Goal: Task Accomplishment & Management: Use online tool/utility

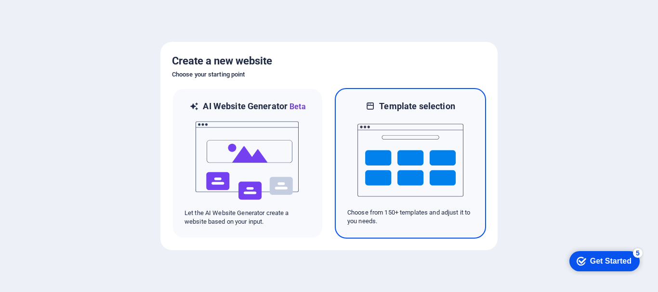
click at [389, 170] on img at bounding box center [410, 160] width 106 height 96
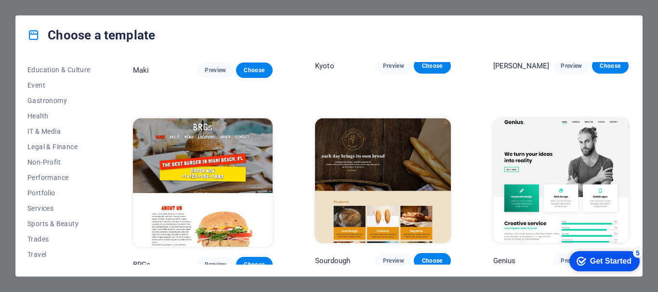
scroll to position [183, 0]
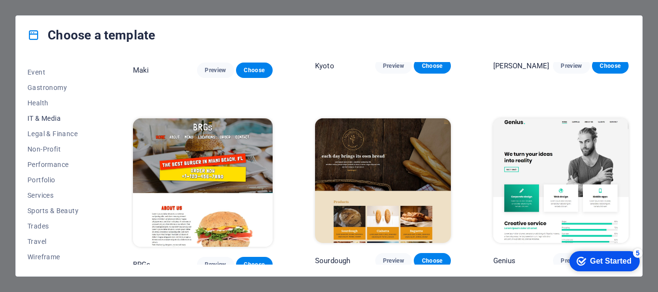
click at [50, 117] on span "IT & Media" at bounding box center [58, 119] width 63 height 8
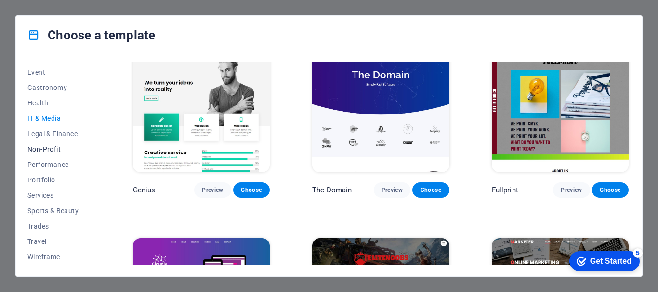
scroll to position [134, 0]
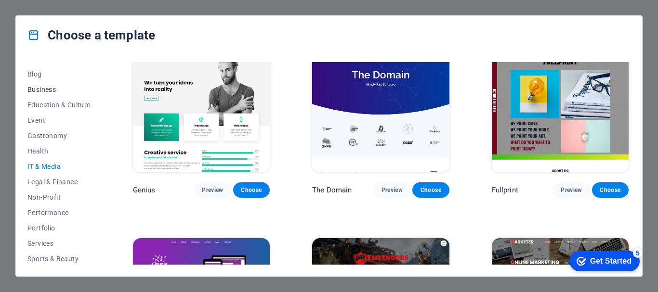
click at [44, 88] on span "Business" at bounding box center [58, 90] width 63 height 8
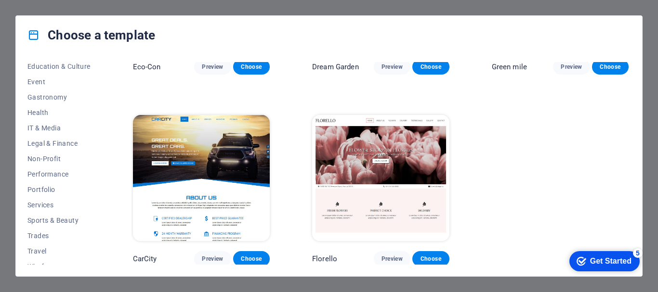
scroll to position [183, 0]
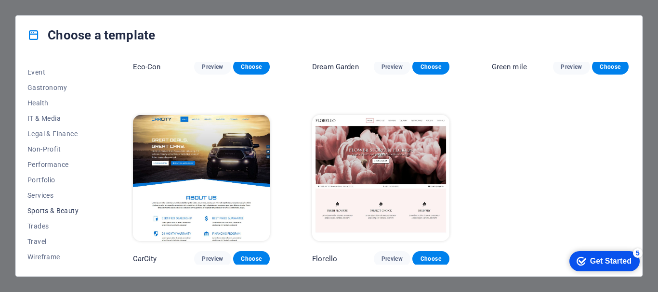
click at [65, 211] on span "Sports & Beauty" at bounding box center [58, 211] width 63 height 8
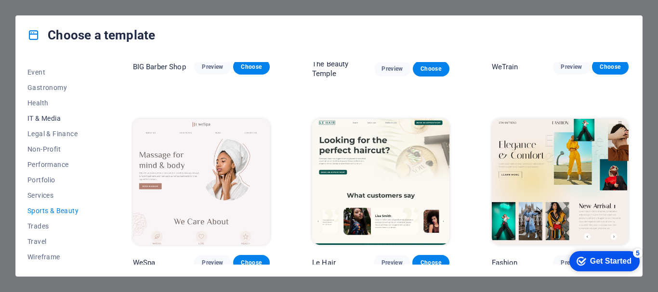
click at [55, 118] on span "IT & Media" at bounding box center [58, 119] width 63 height 8
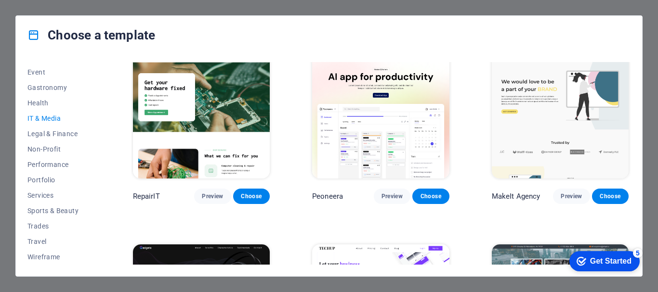
scroll to position [0, 0]
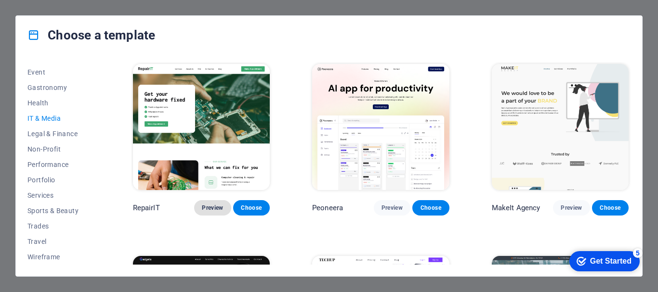
click at [214, 206] on span "Preview" at bounding box center [212, 208] width 21 height 8
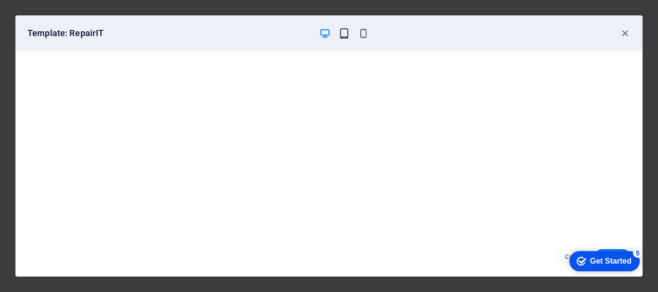
click at [342, 31] on icon "button" at bounding box center [344, 33] width 11 height 11
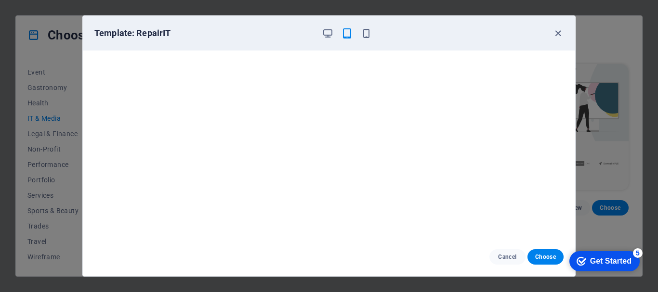
click at [342, 31] on icon "button" at bounding box center [346, 33] width 11 height 11
click at [365, 29] on icon "button" at bounding box center [366, 33] width 11 height 11
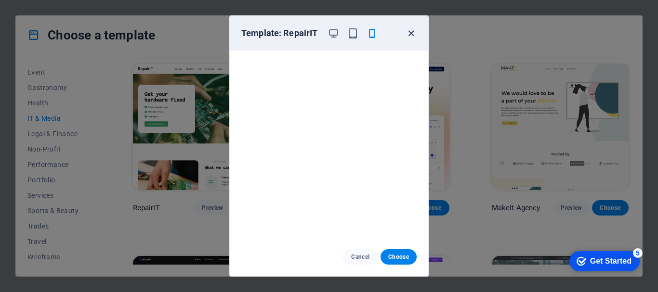
click at [411, 34] on icon "button" at bounding box center [410, 33] width 11 height 11
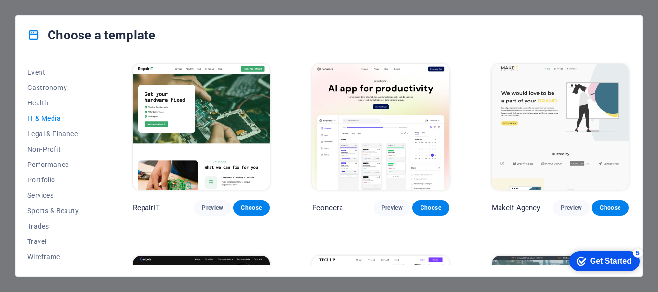
click at [411, 34] on icon "button" at bounding box center [410, 33] width 11 height 11
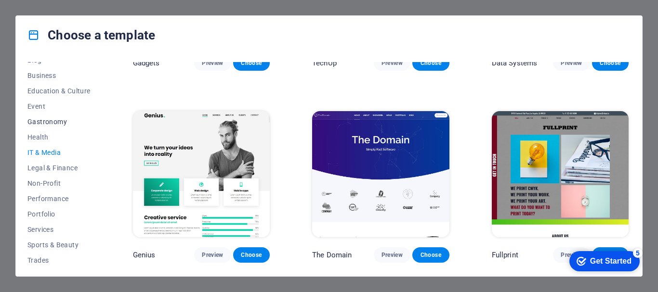
scroll to position [134, 0]
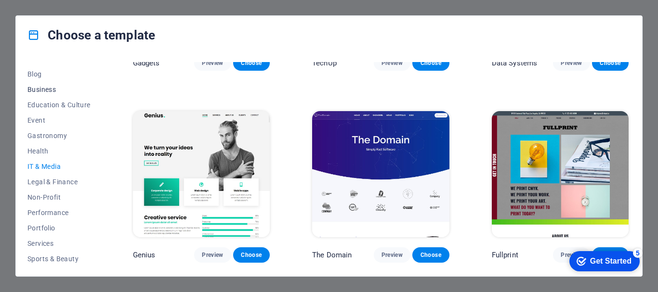
click at [48, 88] on span "Business" at bounding box center [58, 90] width 63 height 8
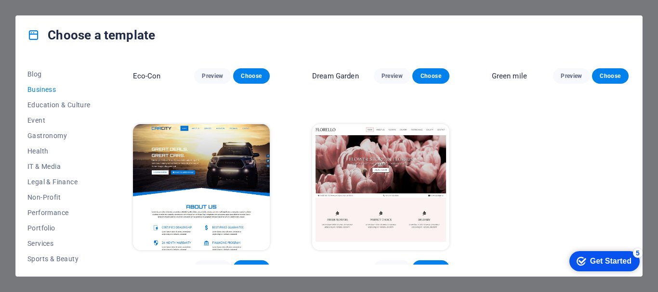
scroll to position [141, 0]
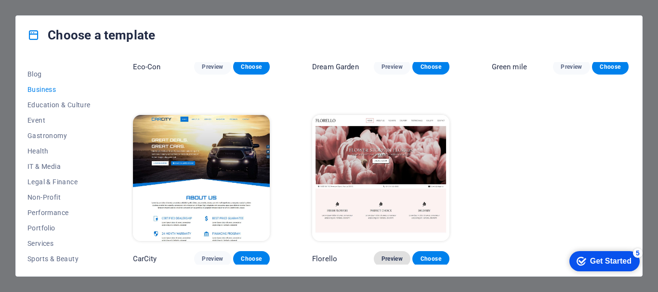
click at [394, 257] on span "Preview" at bounding box center [391, 259] width 21 height 8
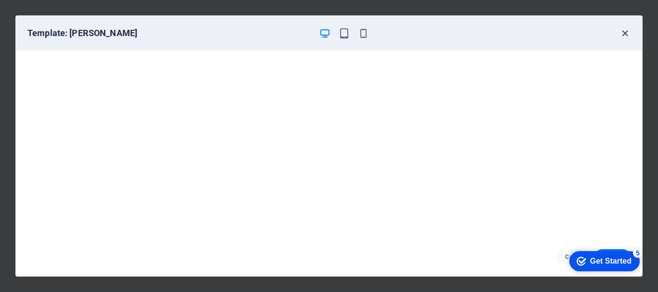
click at [624, 32] on icon "button" at bounding box center [624, 33] width 11 height 11
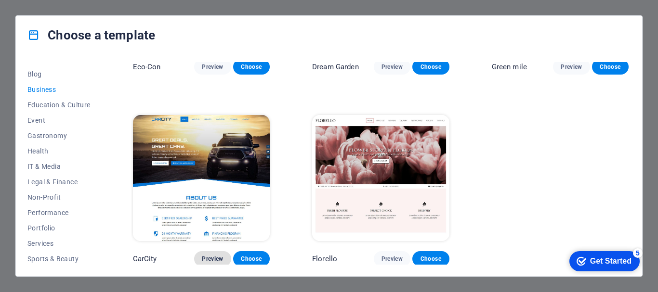
click at [209, 258] on span "Preview" at bounding box center [212, 259] width 21 height 8
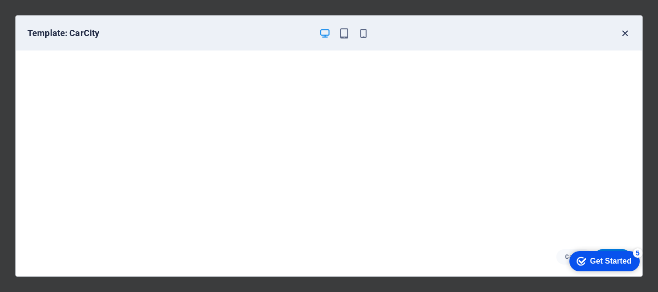
click at [623, 31] on icon "button" at bounding box center [624, 33] width 11 height 11
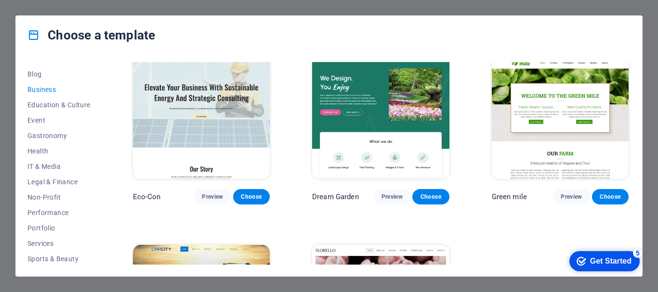
scroll to position [0, 0]
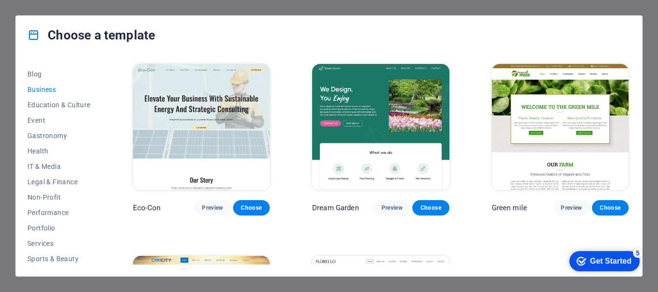
click at [251, 9] on div "Choose a template All Templates My Templates New Trending Landingpage Multipage…" at bounding box center [329, 146] width 658 height 292
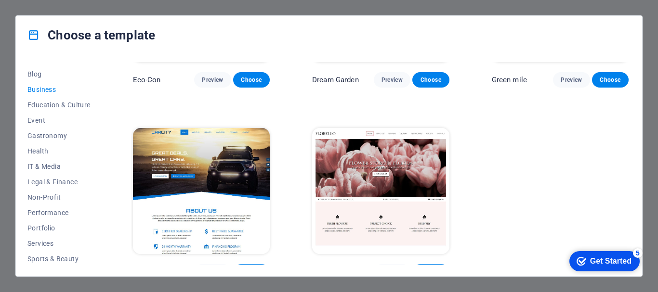
scroll to position [141, 0]
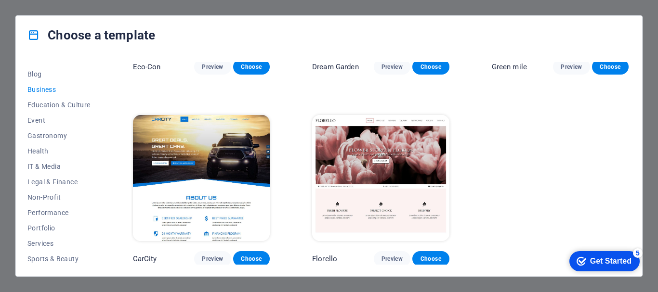
click at [125, 8] on div "Choose a template All Templates My Templates New Trending Landingpage Multipage…" at bounding box center [329, 146] width 658 height 292
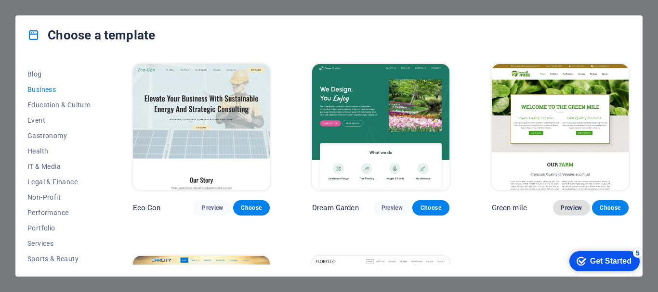
click at [571, 206] on span "Preview" at bounding box center [571, 208] width 21 height 8
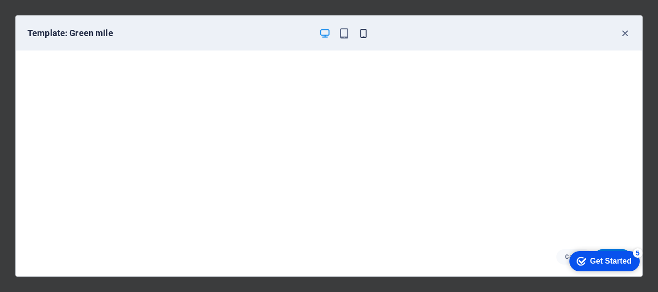
click at [366, 34] on icon "button" at bounding box center [363, 33] width 11 height 11
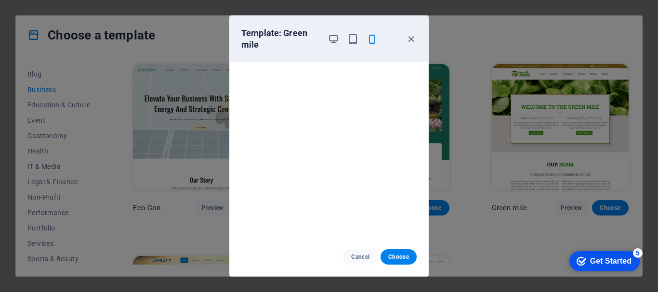
click at [407, 31] on div "Template: Green mile" at bounding box center [329, 39] width 198 height 46
click at [411, 40] on icon "button" at bounding box center [410, 39] width 11 height 11
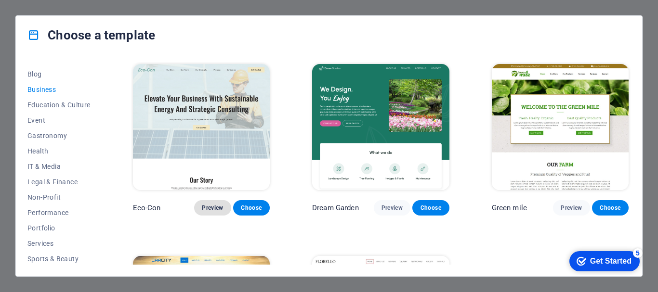
click at [217, 206] on span "Preview" at bounding box center [212, 208] width 21 height 8
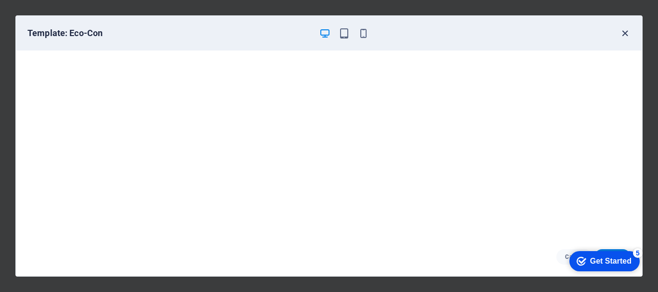
click at [622, 39] on icon "button" at bounding box center [624, 33] width 11 height 11
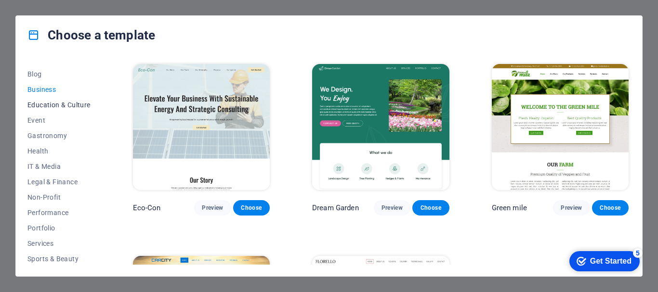
click at [59, 106] on span "Education & Culture" at bounding box center [58, 105] width 63 height 8
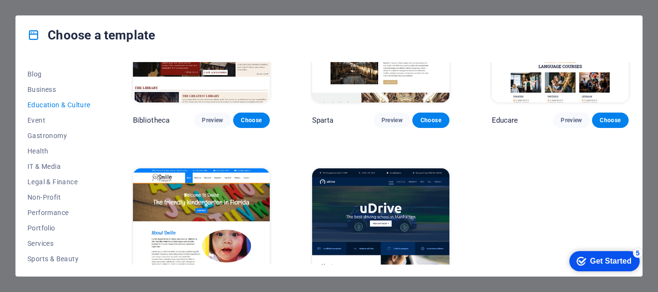
scroll to position [235, 0]
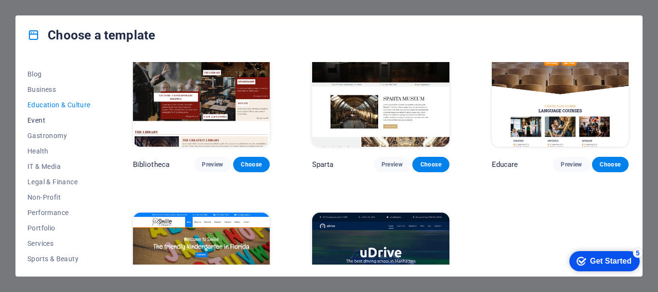
click at [41, 121] on span "Event" at bounding box center [58, 121] width 63 height 8
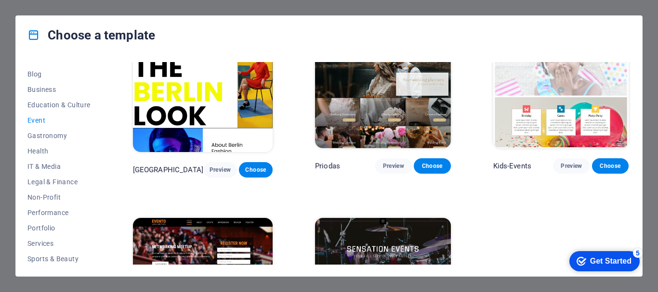
click at [41, 121] on span "Event" at bounding box center [58, 121] width 63 height 8
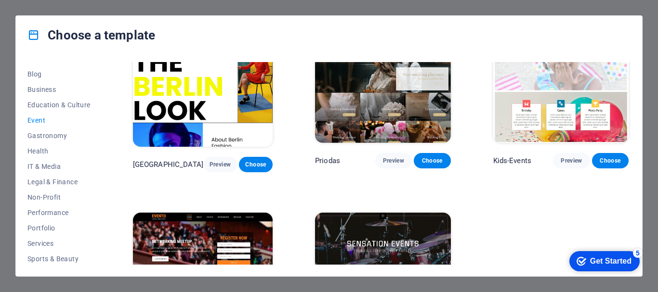
scroll to position [332, 0]
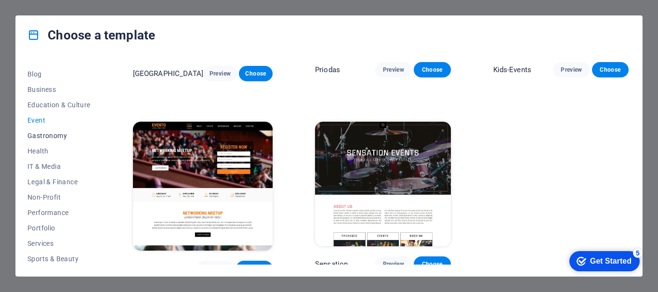
click at [56, 135] on span "Gastronomy" at bounding box center [58, 136] width 63 height 8
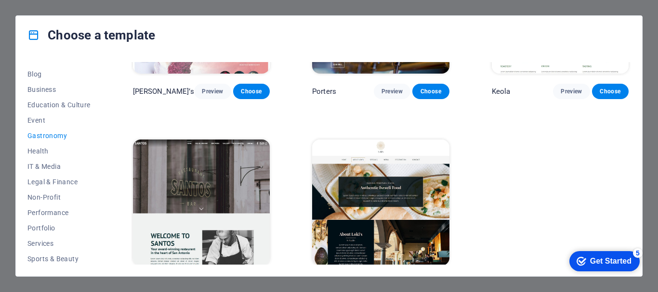
scroll to position [905, 0]
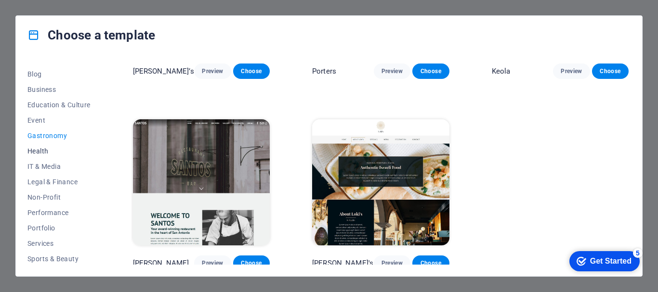
click at [42, 153] on span "Health" at bounding box center [58, 151] width 63 height 8
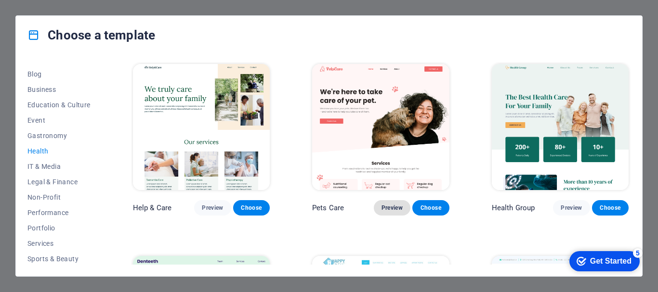
click at [391, 205] on span "Preview" at bounding box center [391, 208] width 21 height 8
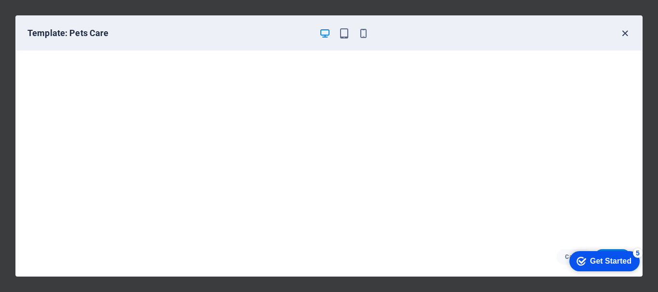
click at [624, 35] on icon "button" at bounding box center [624, 33] width 11 height 11
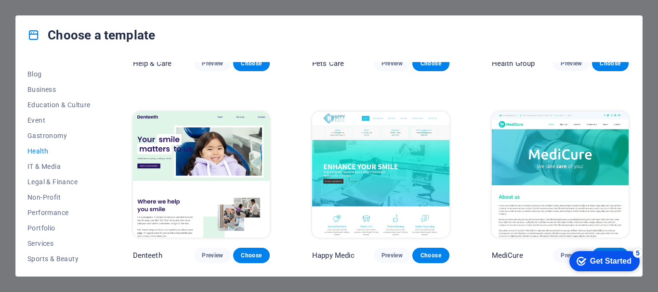
scroll to position [241, 0]
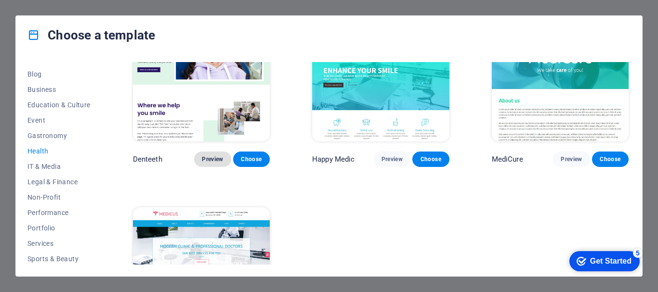
click at [213, 157] on span "Preview" at bounding box center [212, 160] width 21 height 8
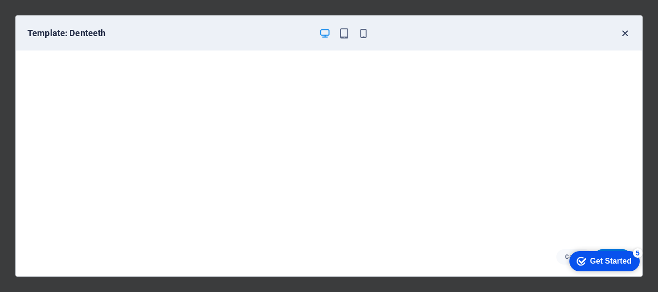
click at [625, 33] on icon "button" at bounding box center [624, 33] width 11 height 11
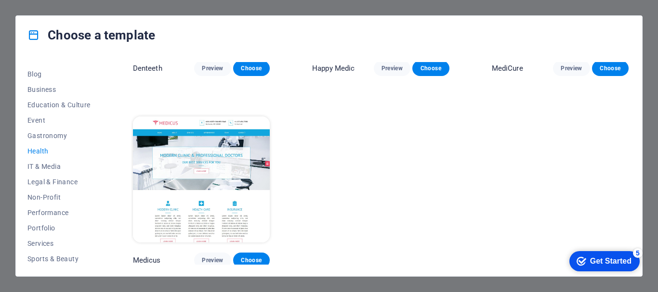
scroll to position [139, 0]
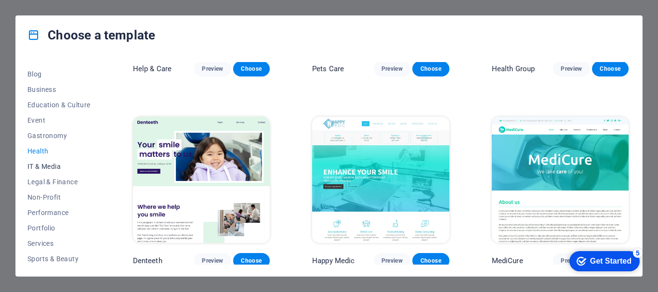
click at [61, 167] on span "IT & Media" at bounding box center [58, 167] width 63 height 8
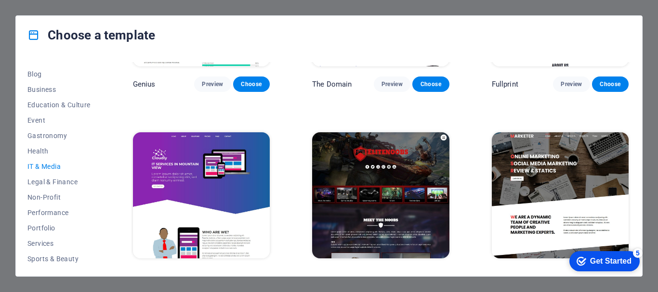
scroll to position [523, 0]
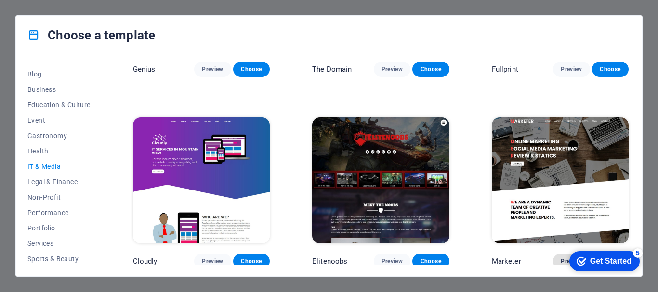
click at [561, 258] on span "Preview" at bounding box center [571, 262] width 21 height 8
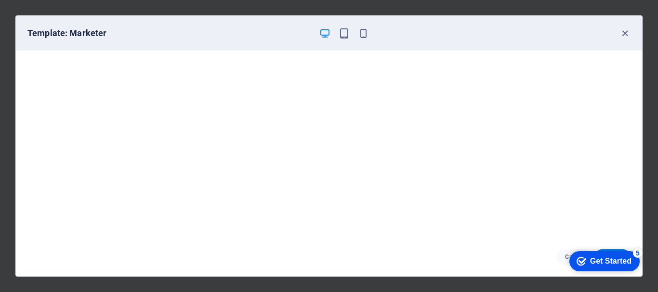
click at [558, 258] on button "Cancel" at bounding box center [574, 256] width 36 height 15
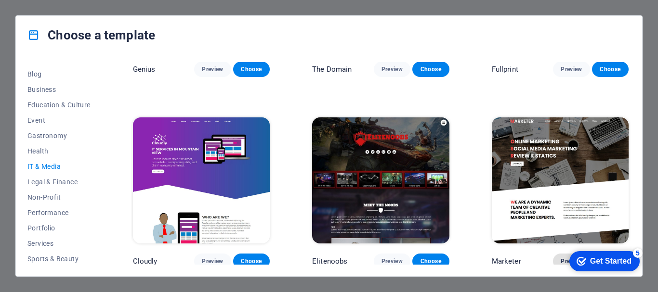
click at [561, 258] on span "Preview" at bounding box center [571, 262] width 21 height 8
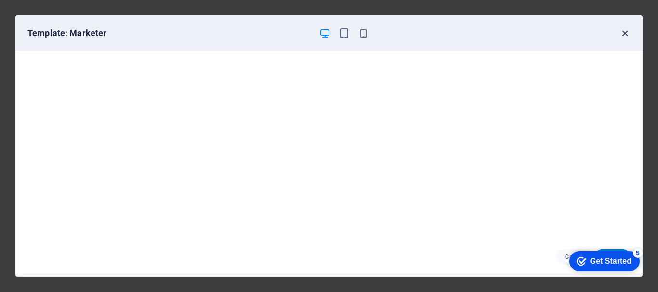
click at [622, 32] on icon "button" at bounding box center [624, 33] width 11 height 11
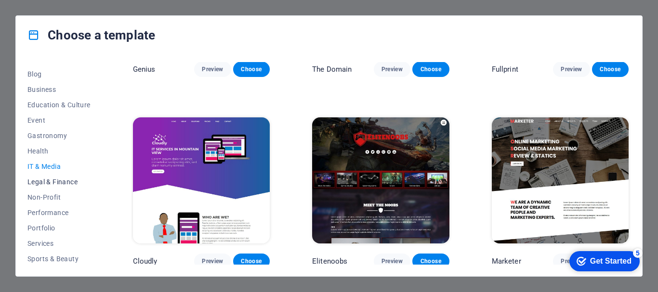
click at [63, 183] on span "Legal & Finance" at bounding box center [58, 182] width 63 height 8
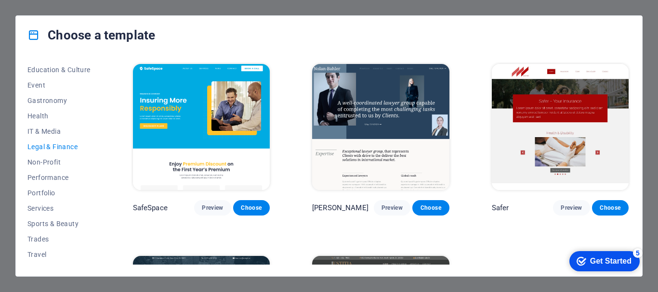
scroll to position [183, 0]
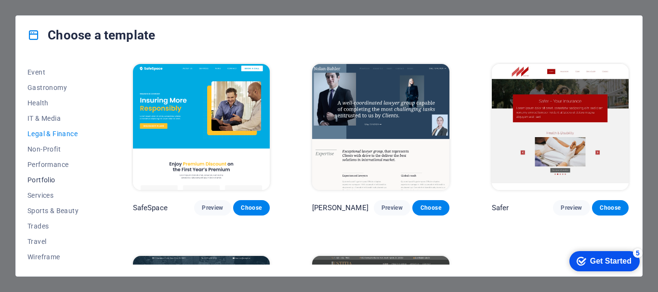
click at [48, 179] on span "Portfolio" at bounding box center [58, 180] width 63 height 8
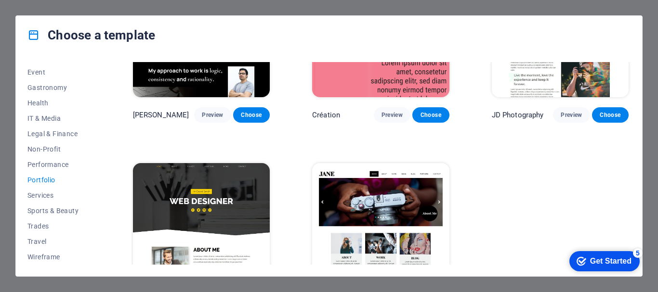
scroll to position [336, 0]
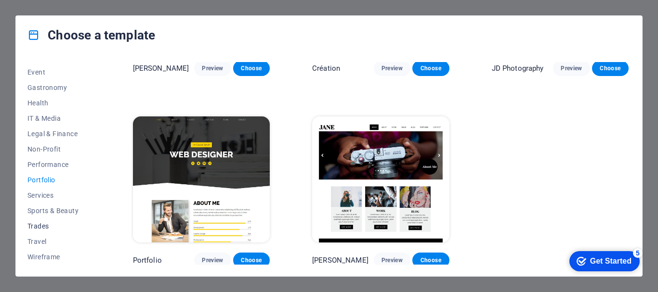
click at [54, 228] on span "Trades" at bounding box center [58, 226] width 63 height 8
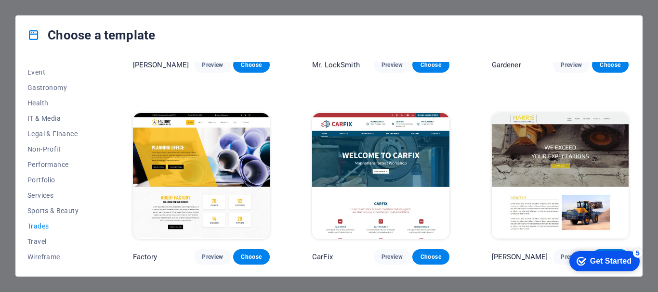
scroll to position [0, 0]
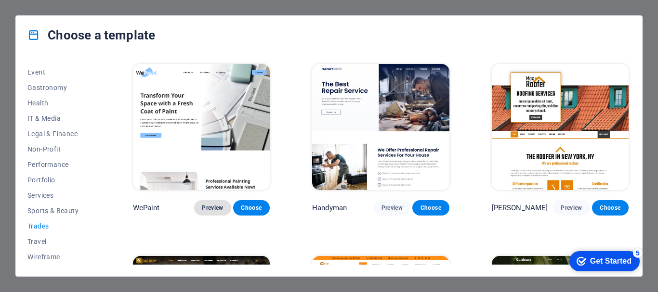
click at [220, 206] on span "Preview" at bounding box center [212, 208] width 21 height 8
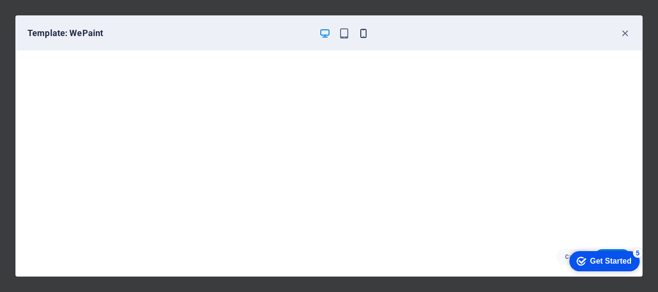
click at [367, 34] on icon "button" at bounding box center [363, 33] width 11 height 11
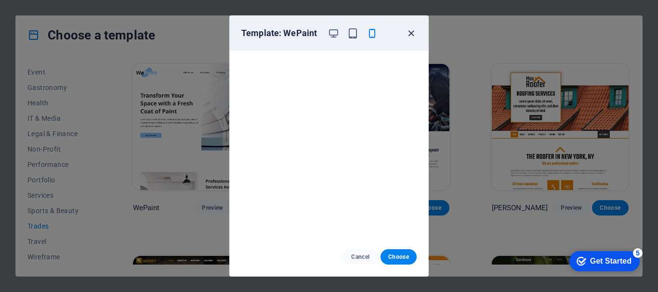
click at [409, 38] on icon "button" at bounding box center [410, 33] width 11 height 11
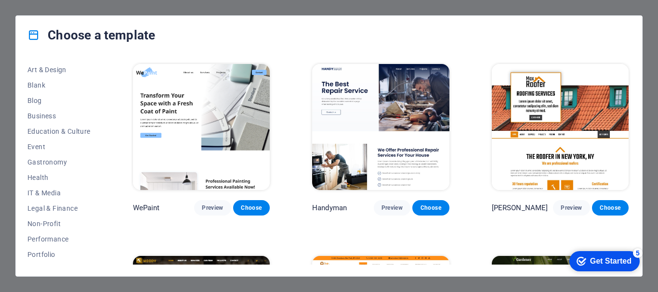
scroll to position [183, 0]
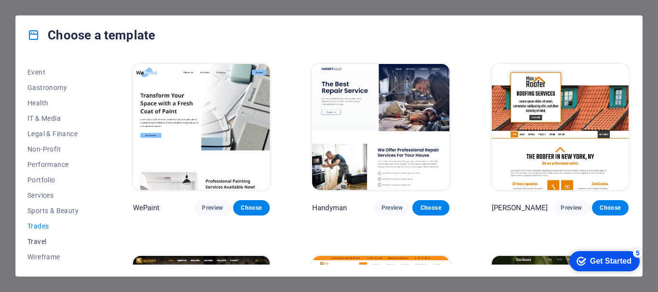
click at [41, 244] on span "Travel" at bounding box center [58, 242] width 63 height 8
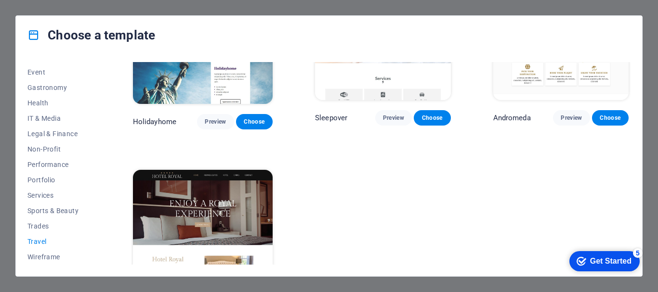
scroll to position [332, 0]
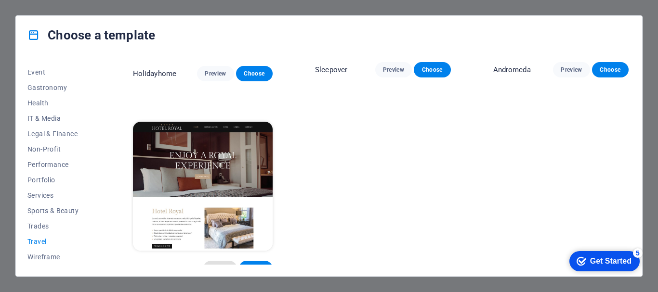
click at [211, 265] on span "Preview" at bounding box center [220, 269] width 18 height 8
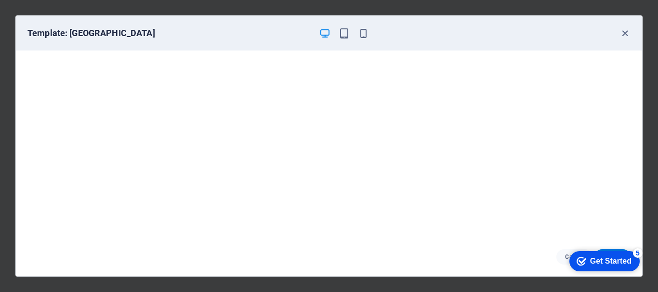
scroll to position [2, 0]
click at [362, 33] on icon "button" at bounding box center [363, 33] width 11 height 11
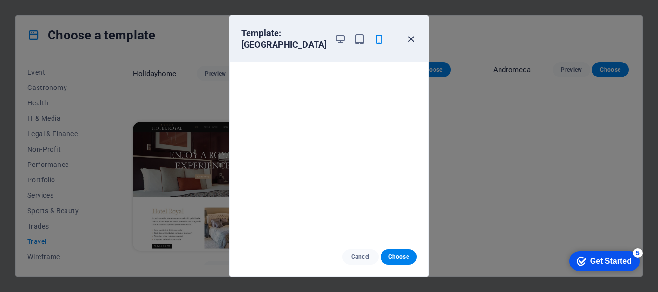
click at [413, 39] on icon "button" at bounding box center [410, 39] width 11 height 11
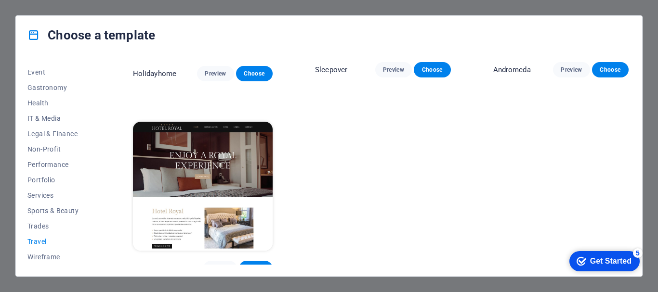
click at [590, 264] on div "Get Started" at bounding box center [610, 261] width 41 height 9
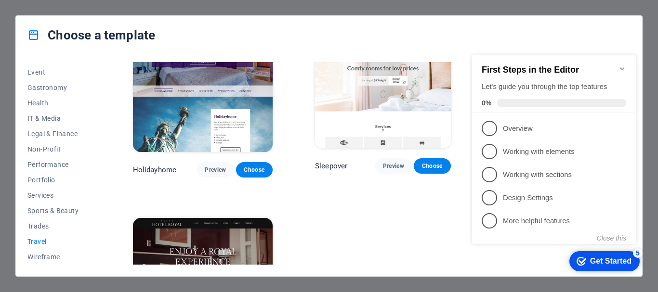
scroll to position [332, 0]
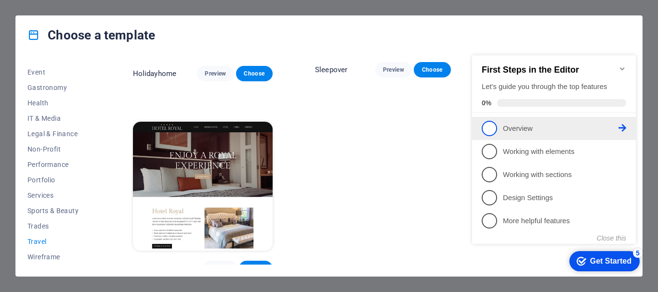
click at [518, 131] on p "Overview - incomplete" at bounding box center [561, 129] width 116 height 10
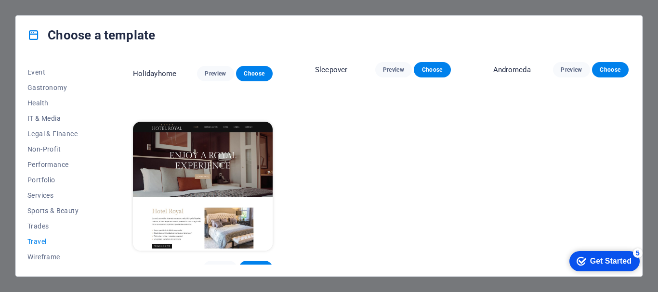
click at [594, 264] on div "Get Started" at bounding box center [610, 261] width 41 height 9
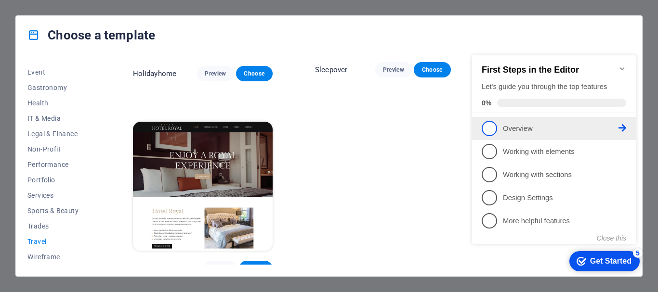
click at [489, 128] on span "1" at bounding box center [489, 128] width 15 height 15
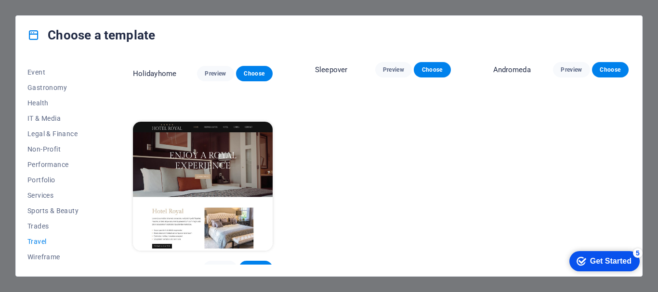
click at [598, 260] on div "Get Started" at bounding box center [610, 261] width 41 height 9
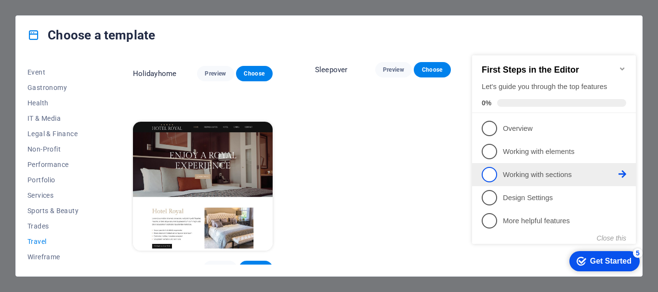
click at [558, 172] on p "Working with sections - incomplete" at bounding box center [561, 175] width 116 height 10
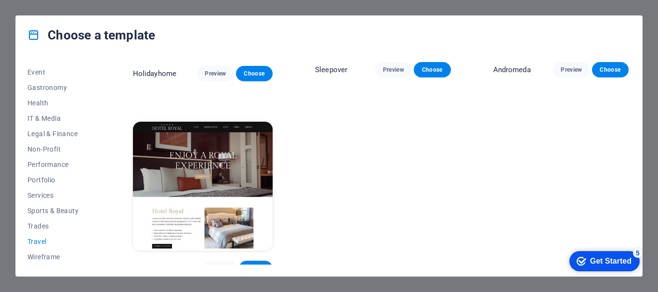
click at [594, 262] on div "Get Started" at bounding box center [610, 261] width 41 height 9
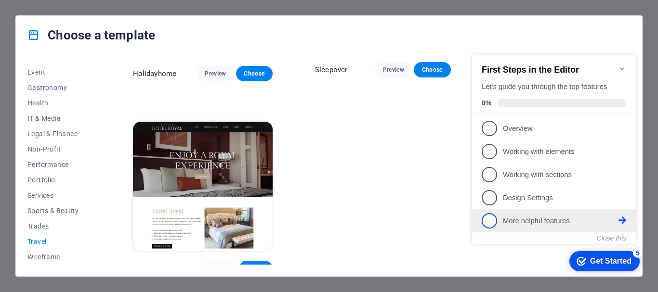
click at [546, 222] on p "More helpful features - incomplete" at bounding box center [561, 221] width 116 height 10
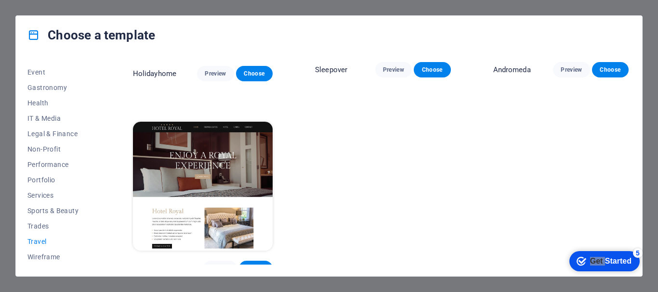
click div "checkmark Get Started 5 First Steps in the Editor Let's guide you through the t…"
click at [608, 257] on div "Get Started" at bounding box center [610, 261] width 41 height 9
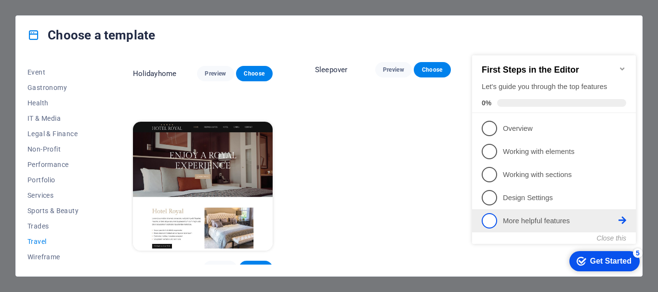
click at [621, 132] on icon at bounding box center [622, 128] width 8 height 8
click div "checkmark Get Started 5 First Steps in the Editor Let's guide you through the t…"
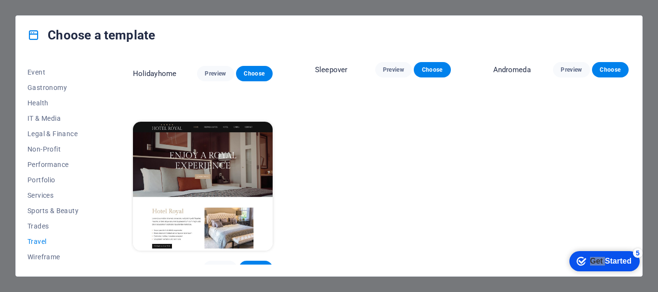
click at [259, 265] on span "Choose" at bounding box center [256, 269] width 18 height 8
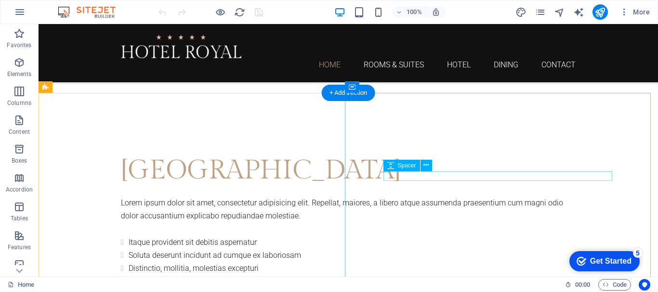
scroll to position [316, 0]
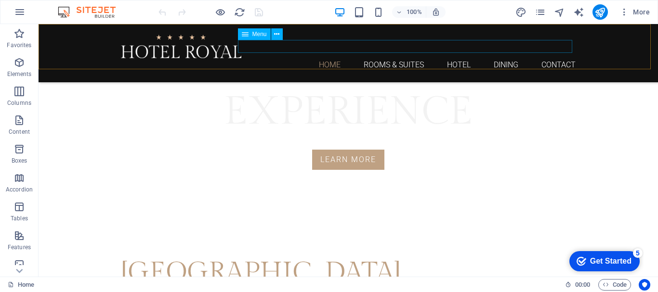
click at [396, 58] on nav "Home Rooms & Suites Hotel Dining Contact" at bounding box center [348, 64] width 455 height 13
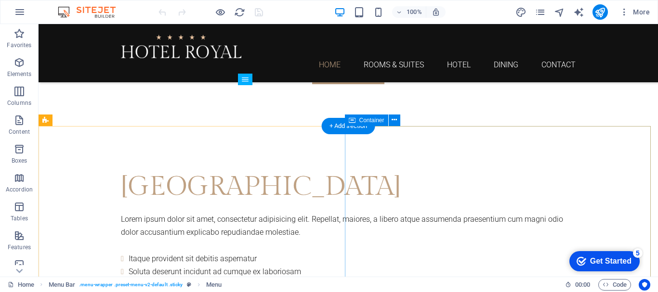
scroll to position [365, 0]
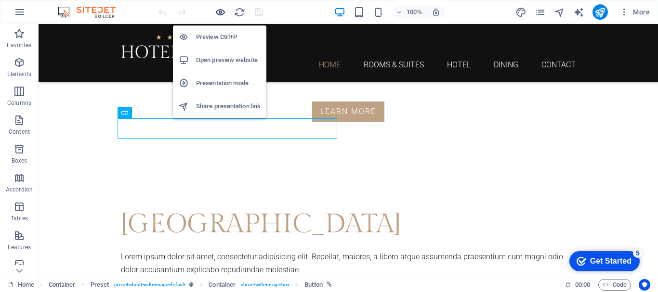
click at [222, 11] on icon "button" at bounding box center [220, 12] width 11 height 11
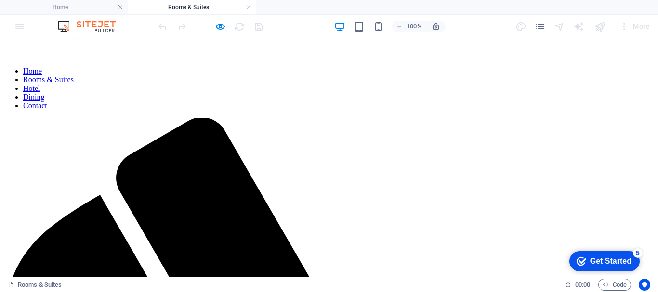
scroll to position [0, 0]
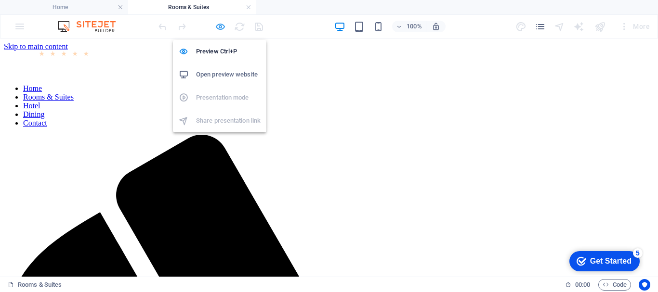
click at [219, 28] on icon "button" at bounding box center [220, 26] width 11 height 11
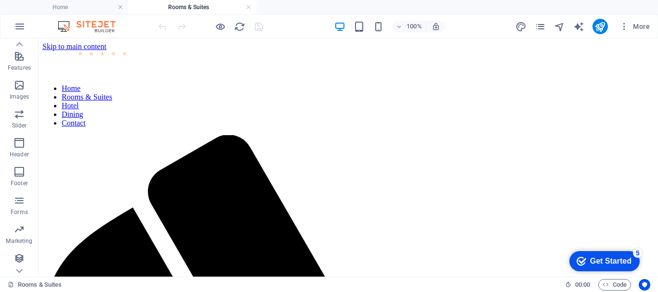
scroll to position [195, 0]
click at [194, 6] on h4 "Rooms & Suites" at bounding box center [192, 7] width 128 height 11
click at [326, 84] on nav "Home Rooms & Suites Hotel Dining Contact" at bounding box center [348, 105] width 612 height 43
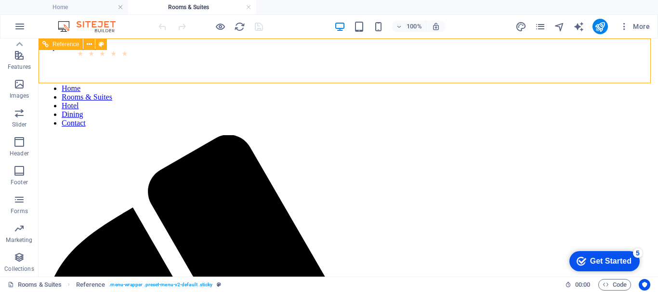
click at [382, 84] on nav "Home Rooms & Suites Hotel Dining Contact" at bounding box center [348, 105] width 612 height 43
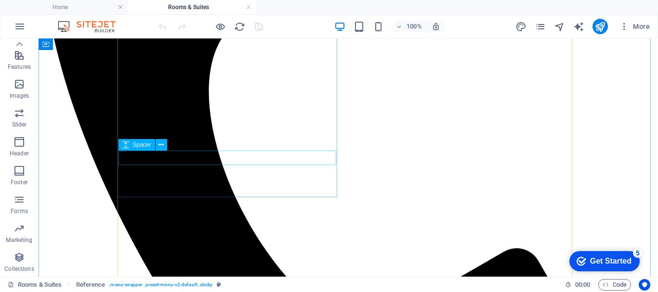
scroll to position [337, 0]
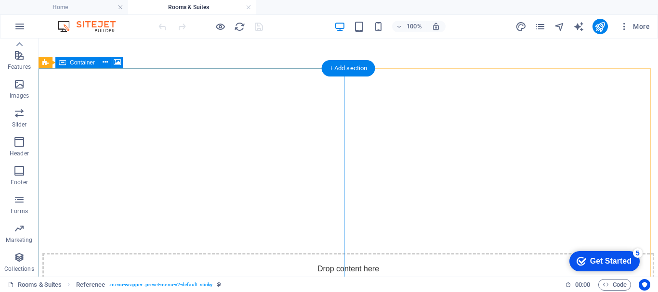
scroll to position [915, 0]
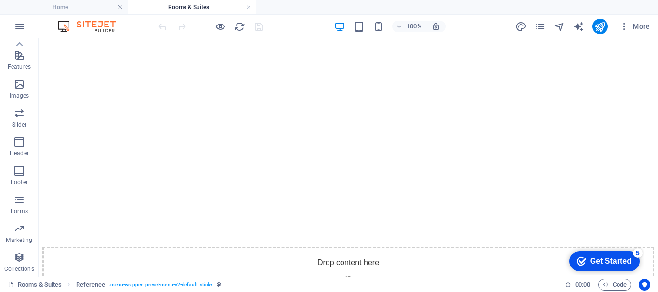
click at [167, 8] on h4 "Rooms & Suites" at bounding box center [192, 7] width 128 height 11
click at [170, 4] on h4 "Rooms & Suites" at bounding box center [192, 7] width 128 height 11
click at [197, 11] on h4 "Rooms & Suites" at bounding box center [192, 7] width 128 height 11
click at [248, 8] on link at bounding box center [249, 7] width 6 height 9
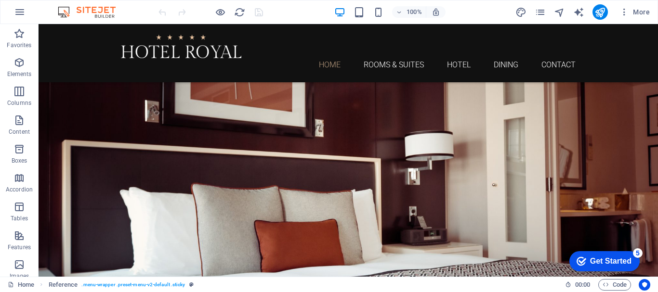
scroll to position [370, 0]
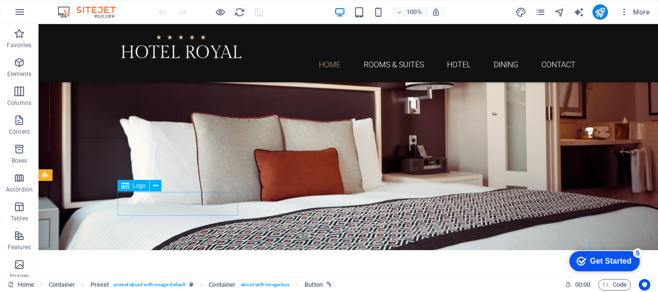
scroll to position [0, 0]
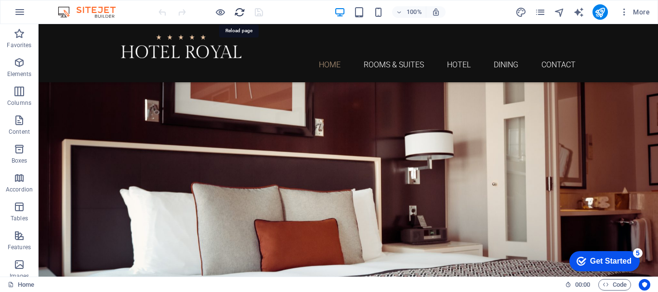
click at [239, 13] on icon "reload" at bounding box center [239, 12] width 11 height 11
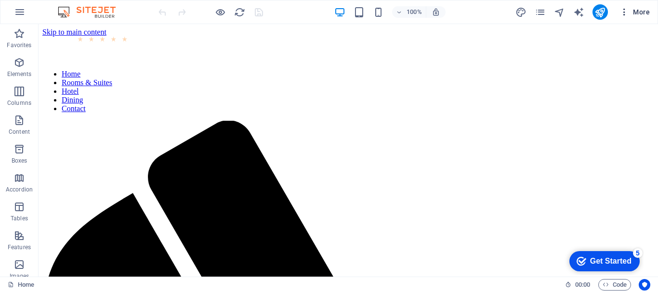
click at [636, 10] on span "More" at bounding box center [634, 12] width 30 height 10
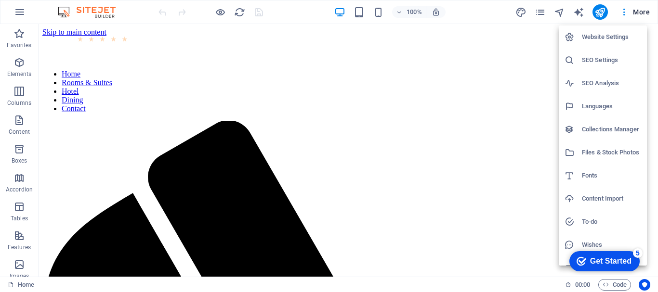
click at [605, 35] on h6 "Website Settings" at bounding box center [611, 37] width 59 height 12
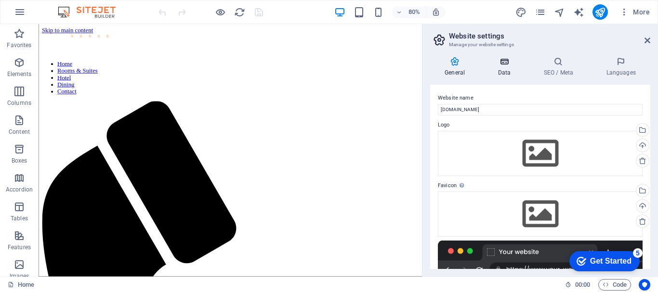
click at [508, 61] on icon at bounding box center [504, 62] width 42 height 10
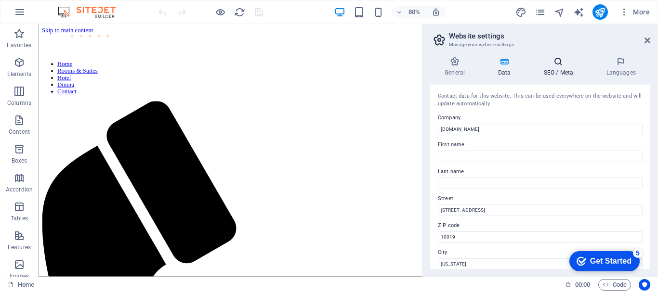
click at [553, 69] on h4 "SEO / Meta" at bounding box center [560, 67] width 63 height 20
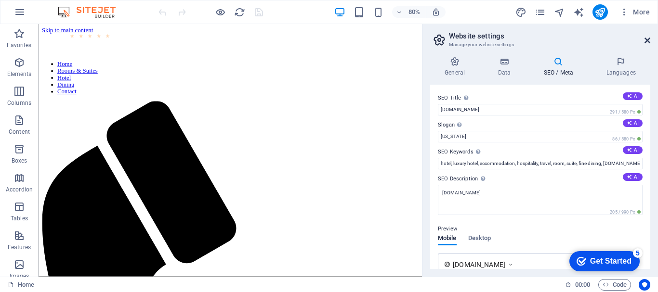
click at [646, 42] on icon at bounding box center [647, 41] width 6 height 8
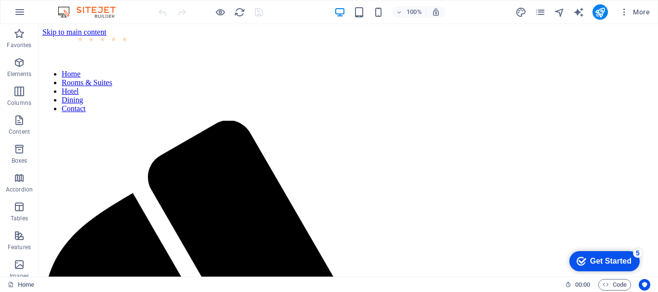
click at [60, 11] on img at bounding box center [91, 12] width 72 height 12
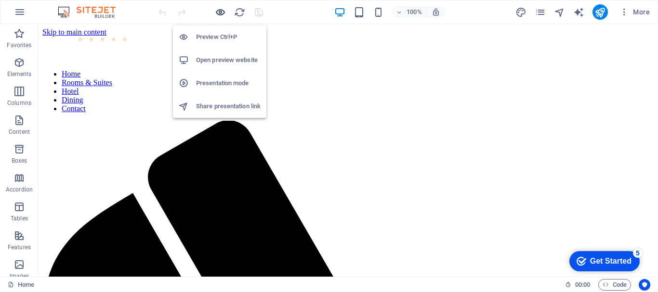
click at [222, 11] on icon "button" at bounding box center [220, 12] width 11 height 11
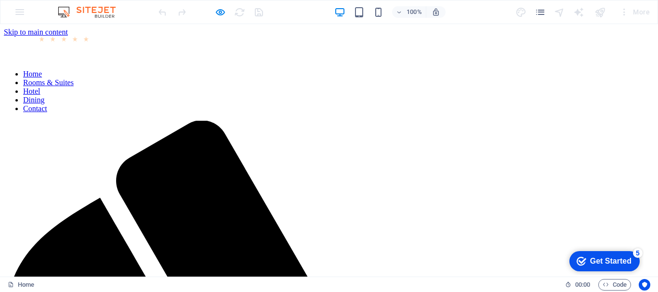
click at [74, 78] on link "Rooms & Suites" at bounding box center [48, 82] width 51 height 8
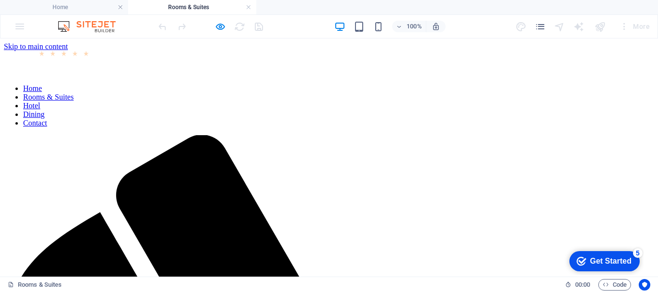
click at [479, 84] on nav "Home Rooms & Suites Hotel Dining Contact" at bounding box center [329, 105] width 650 height 43
click at [478, 84] on nav "Home Rooms & Suites Hotel Dining Contact" at bounding box center [329, 105] width 650 height 43
click at [487, 84] on nav "Home Rooms & Suites Hotel Dining Contact" at bounding box center [329, 105] width 650 height 43
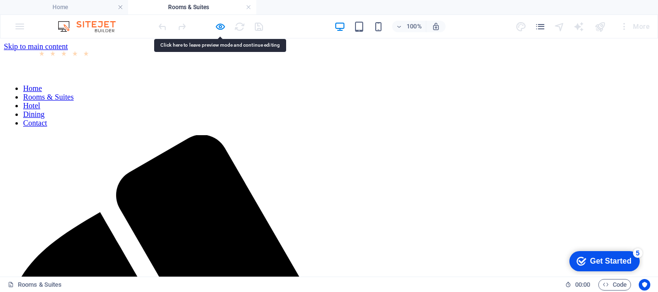
click at [431, 84] on nav "Home Rooms & Suites Hotel Dining Contact" at bounding box center [329, 105] width 650 height 43
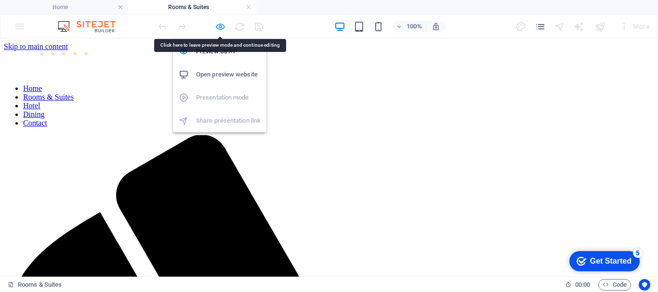
click at [222, 27] on icon "button" at bounding box center [220, 26] width 11 height 11
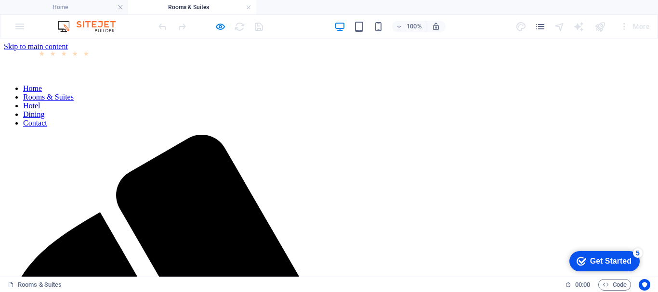
click at [40, 102] on link "Hotel" at bounding box center [31, 106] width 17 height 8
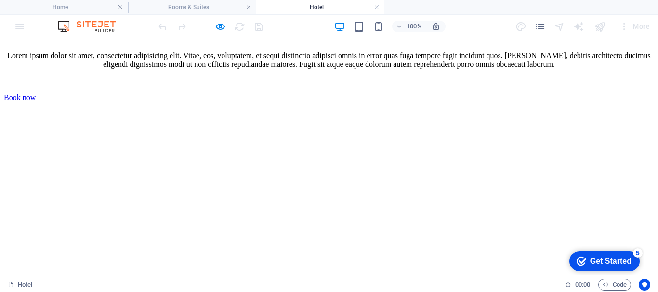
scroll to position [1209, 0]
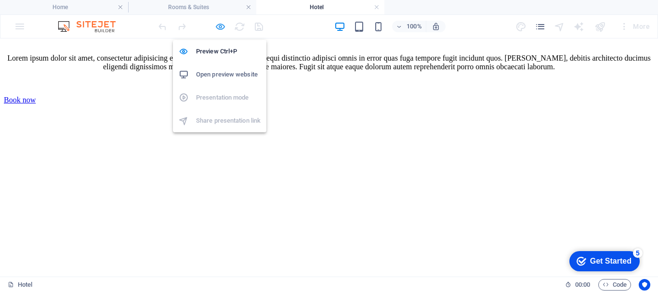
click at [219, 25] on icon "button" at bounding box center [220, 26] width 11 height 11
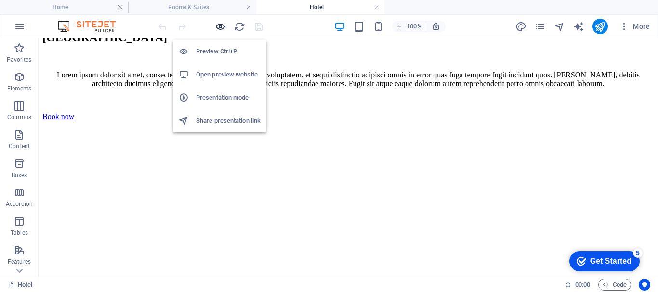
scroll to position [1277, 0]
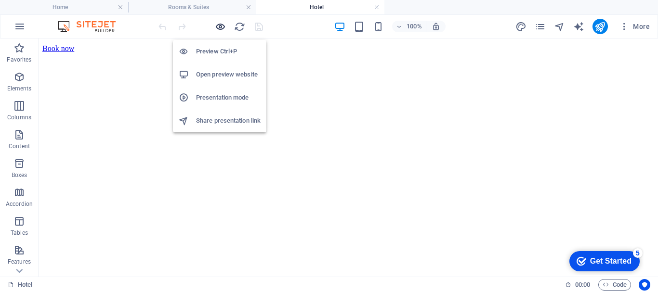
click at [218, 26] on icon "button" at bounding box center [220, 26] width 11 height 11
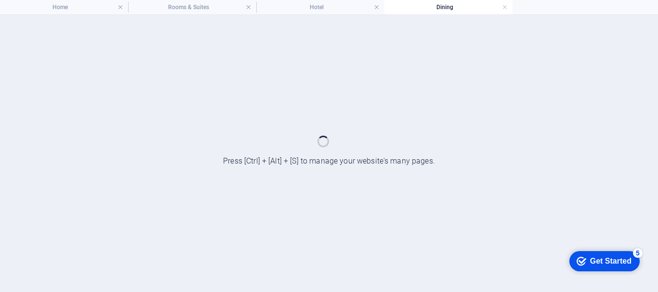
click at [488, 59] on div at bounding box center [329, 153] width 658 height 277
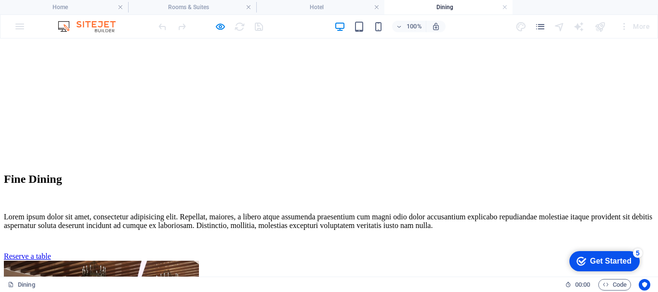
scroll to position [819, 0]
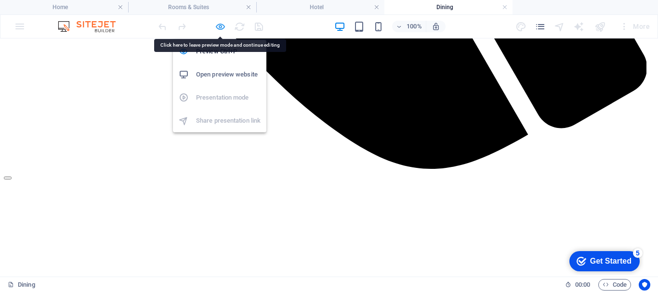
click at [221, 23] on icon "button" at bounding box center [220, 26] width 11 height 11
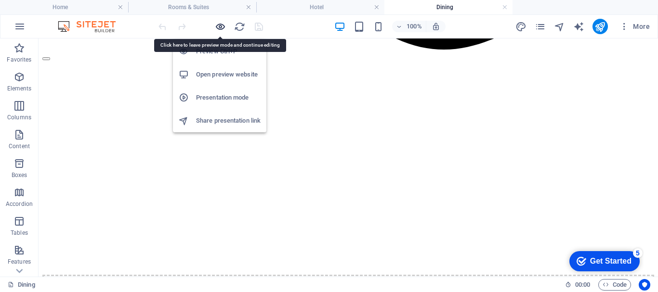
click at [221, 23] on icon "button" at bounding box center [220, 26] width 11 height 11
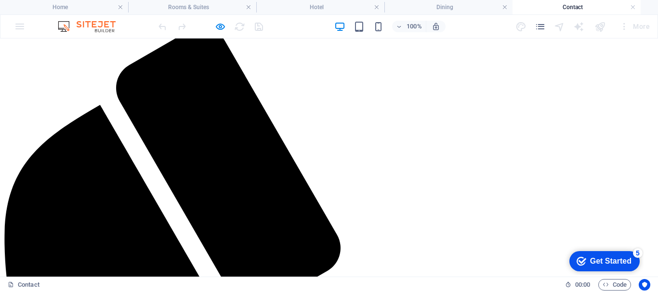
scroll to position [0, 0]
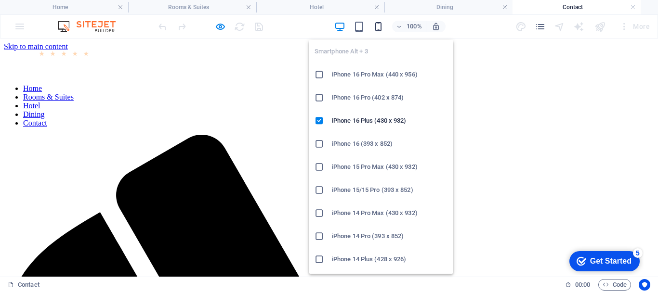
click at [374, 28] on icon "button" at bounding box center [378, 26] width 11 height 11
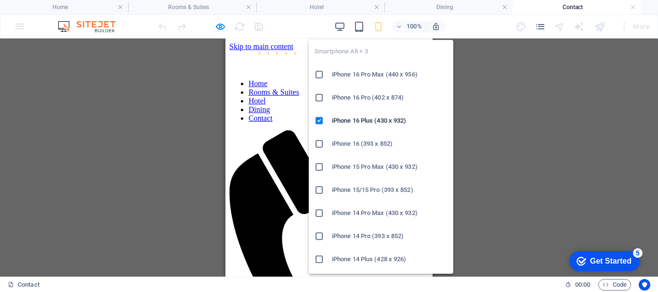
click at [374, 28] on icon "button" at bounding box center [378, 26] width 11 height 11
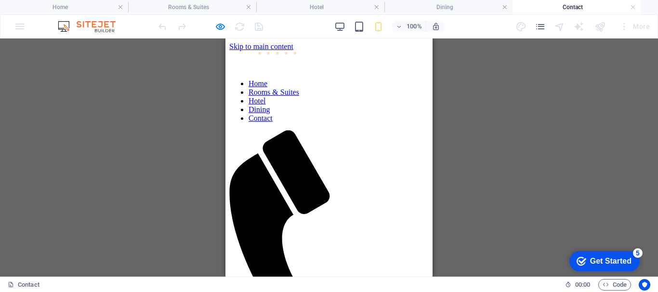
click at [479, 21] on div "100% More" at bounding box center [405, 26] width 497 height 15
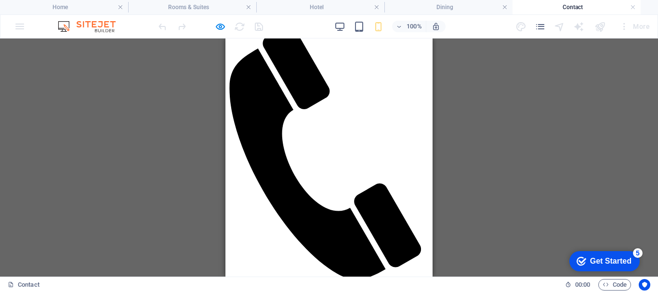
scroll to position [0, 0]
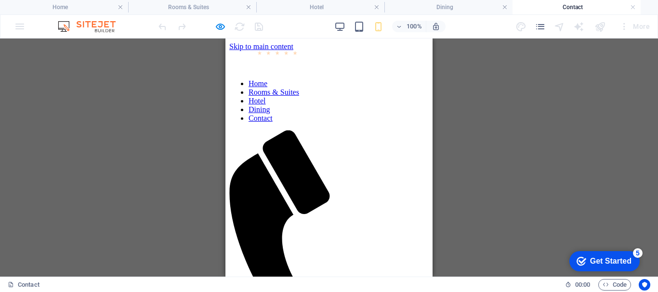
click at [321, 123] on nav "Home Rooms & Suites Hotel Dining Contact" at bounding box center [328, 100] width 199 height 43
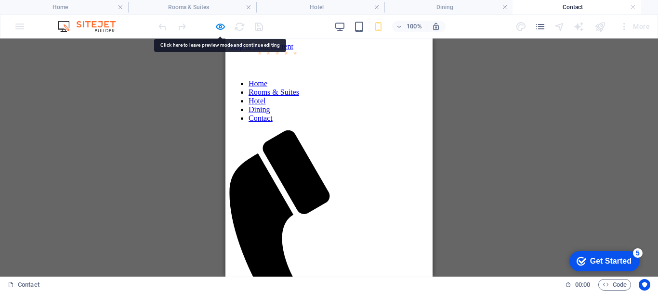
click at [321, 123] on nav "Home Rooms & Suites Hotel Dining Contact" at bounding box center [328, 100] width 199 height 43
click at [334, 9] on h4 "Hotel" at bounding box center [320, 7] width 128 height 11
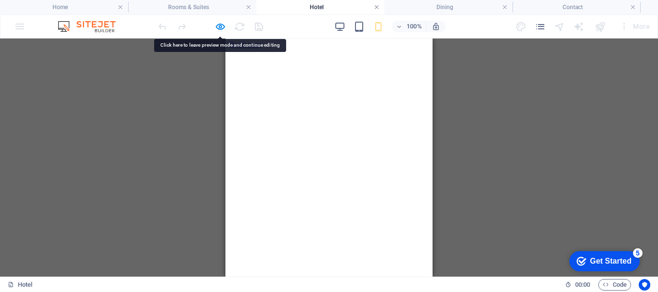
click at [376, 8] on link at bounding box center [377, 7] width 6 height 9
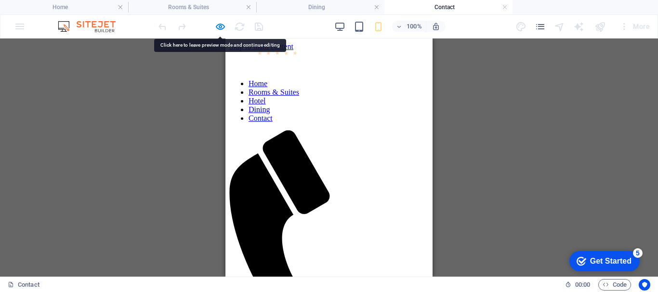
click at [376, 8] on link at bounding box center [377, 7] width 6 height 9
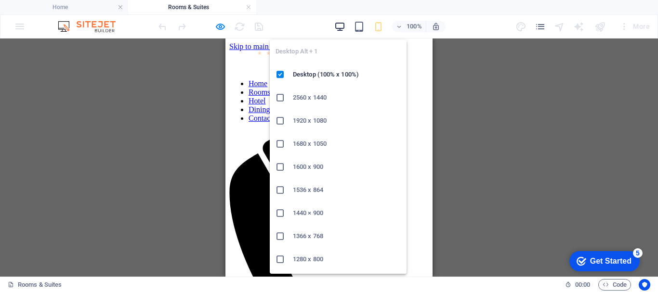
click at [344, 26] on icon "button" at bounding box center [339, 26] width 11 height 11
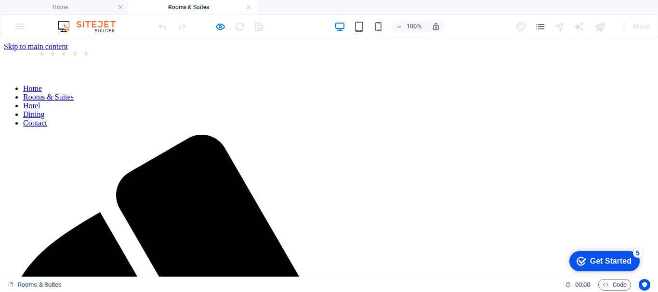
click at [90, 26] on img at bounding box center [91, 27] width 72 height 12
click at [248, 8] on link at bounding box center [249, 7] width 6 height 9
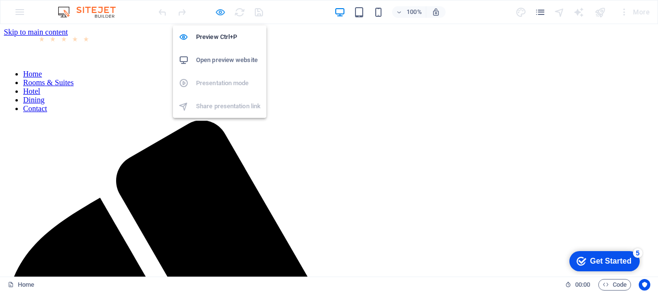
click at [222, 11] on icon "button" at bounding box center [220, 12] width 11 height 11
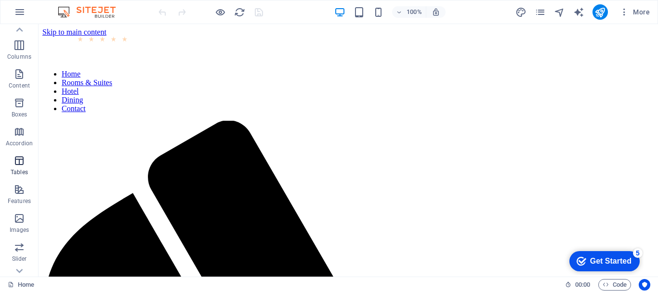
scroll to position [0, 0]
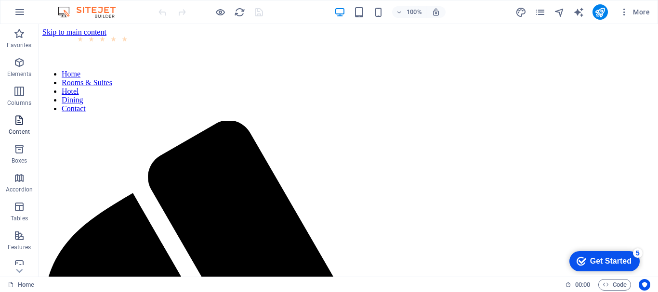
click at [19, 126] on icon "button" at bounding box center [19, 121] width 12 height 12
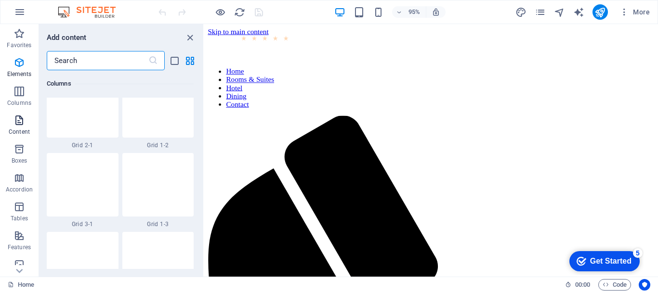
scroll to position [1685, 0]
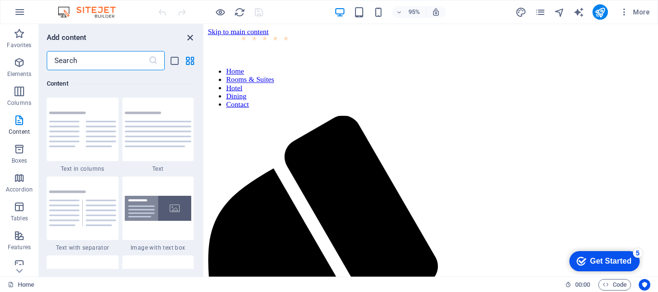
click at [190, 41] on icon "close panel" at bounding box center [189, 37] width 11 height 11
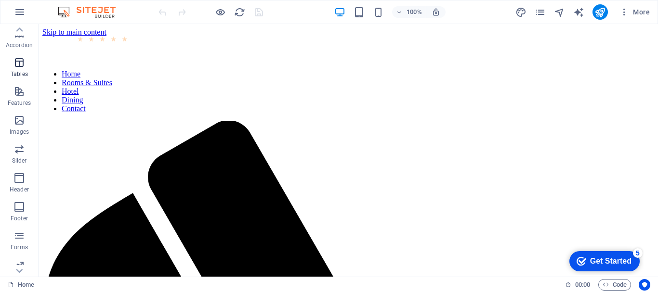
scroll to position [0, 0]
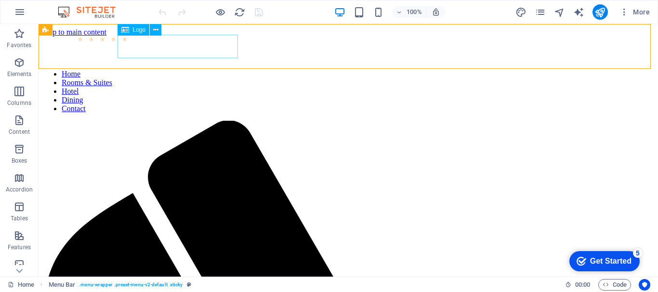
click at [170, 47] on div at bounding box center [348, 50] width 612 height 26
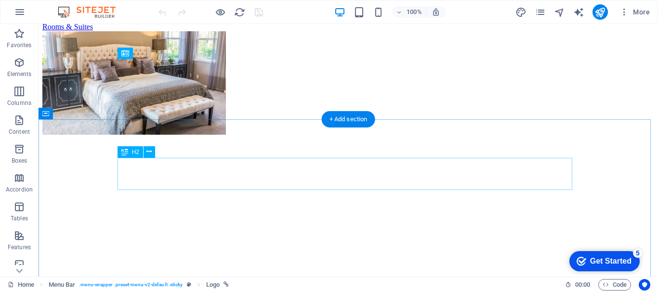
scroll to position [1348, 0]
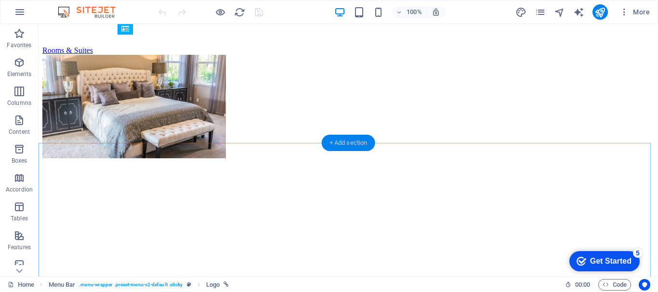
click at [349, 143] on div "+ Add section" at bounding box center [348, 143] width 53 height 16
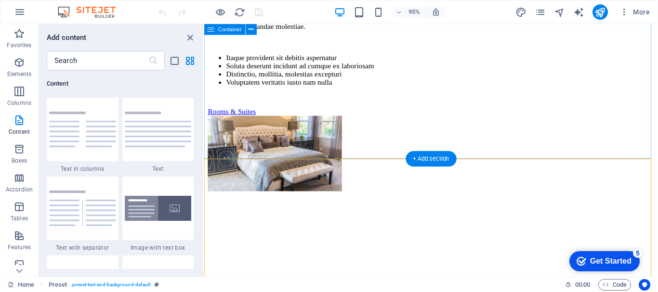
scroll to position [1108, 0]
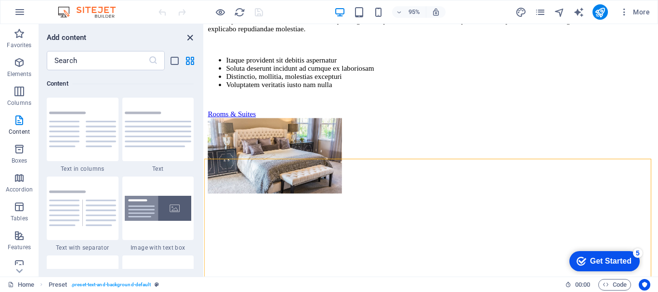
click at [188, 42] on icon "close panel" at bounding box center [189, 37] width 11 height 11
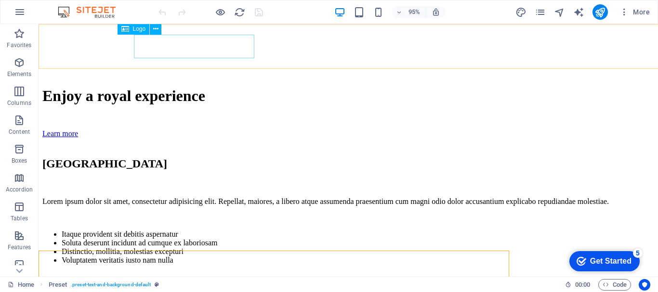
scroll to position [1023, 0]
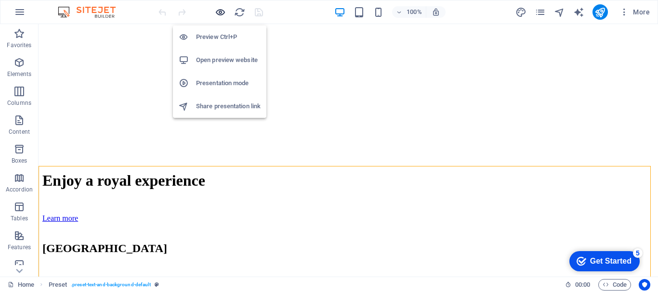
click at [225, 11] on icon "button" at bounding box center [220, 12] width 11 height 11
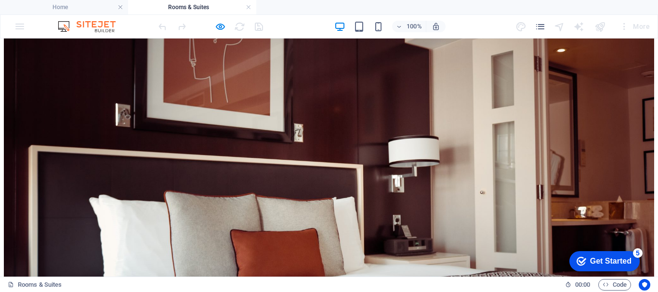
scroll to position [1220, 0]
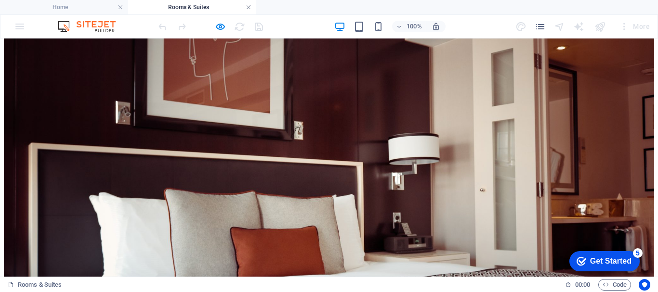
click at [246, 8] on link at bounding box center [249, 7] width 6 height 9
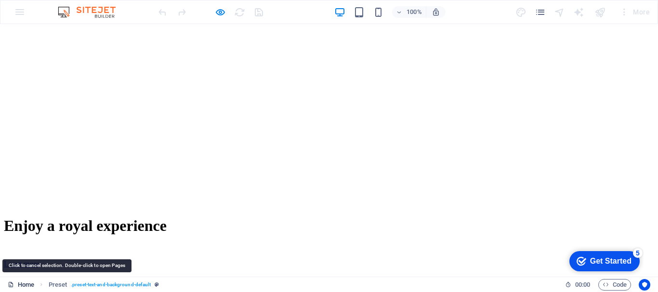
click at [15, 284] on link "Home" at bounding box center [21, 285] width 26 height 12
click at [14, 284] on icon at bounding box center [11, 285] width 6 height 6
click at [18, 285] on link "Home" at bounding box center [21, 285] width 26 height 12
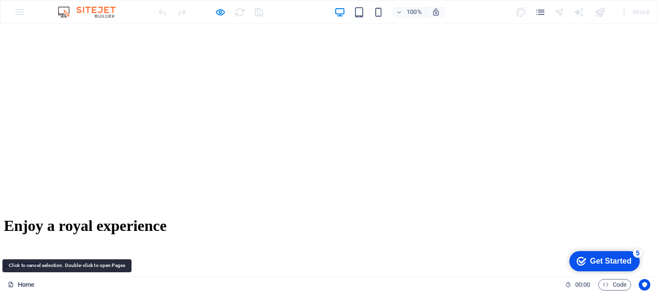
click at [18, 283] on link "Home" at bounding box center [21, 285] width 26 height 12
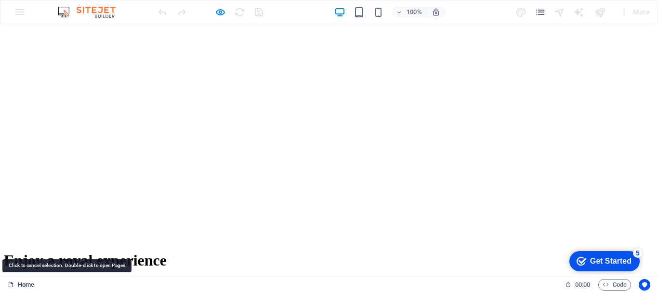
scroll to position [1138, 0]
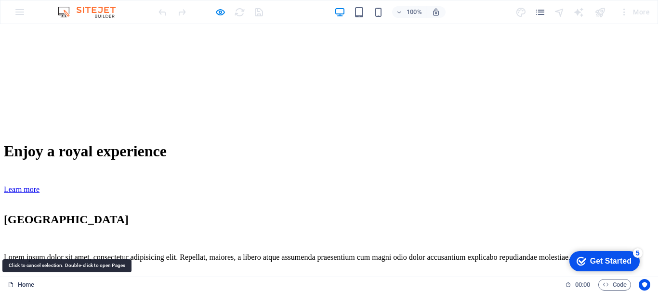
click at [18, 283] on link "Home" at bounding box center [21, 285] width 26 height 12
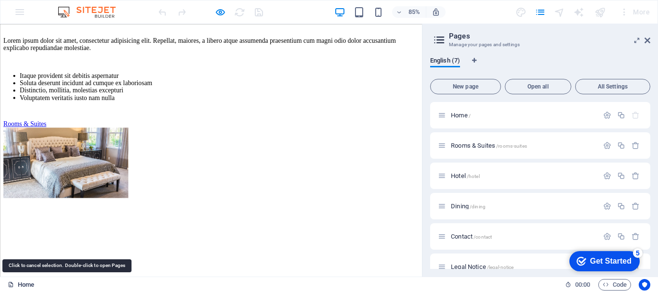
click at [28, 285] on link "Home" at bounding box center [21, 285] width 26 height 12
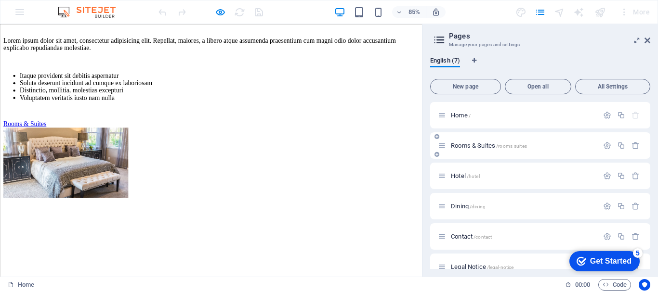
scroll to position [45, 0]
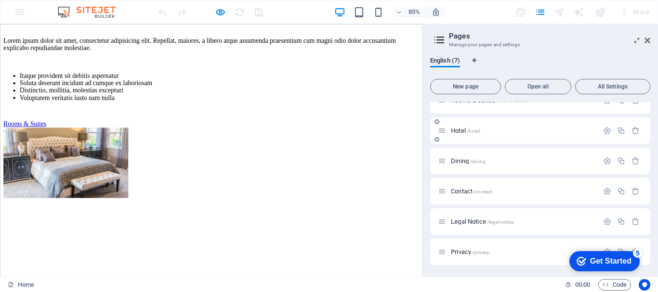
click at [472, 131] on span "/hotel" at bounding box center [473, 131] width 13 height 5
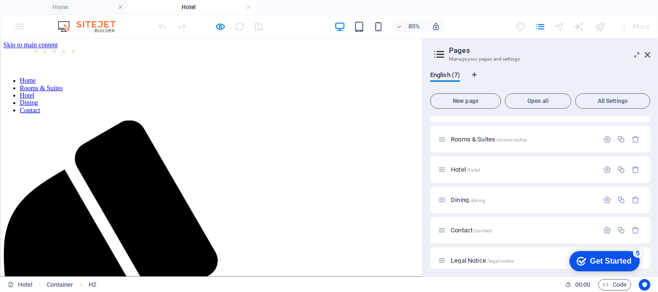
scroll to position [0, 0]
click at [468, 143] on div "Rooms & Suites /rooms-suites" at bounding box center [518, 139] width 160 height 11
click at [458, 169] on span "Hotel /hotel" at bounding box center [465, 169] width 29 height 7
click at [461, 199] on span "Dining /dining" at bounding box center [468, 199] width 35 height 7
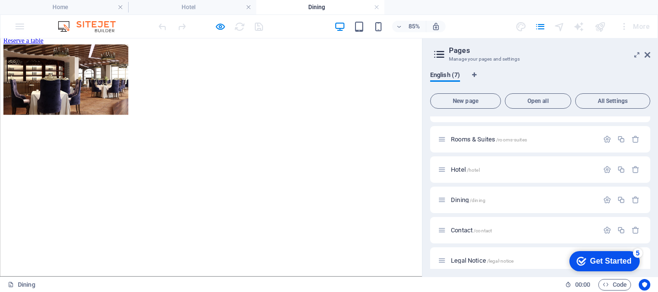
scroll to position [1108, 0]
click div
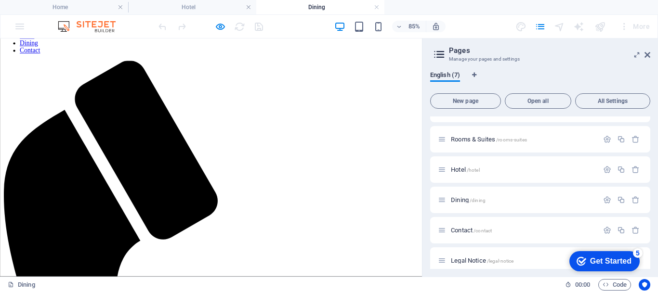
scroll to position [0, 0]
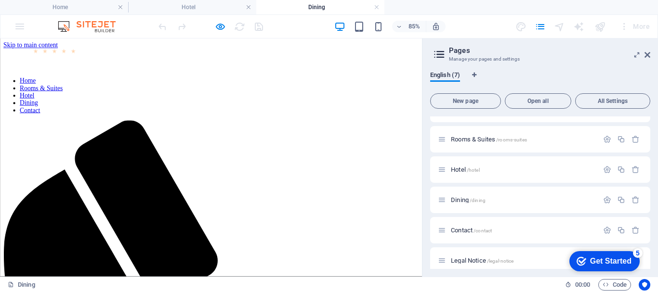
click at [454, 84] on nav "Home Rooms & Suites Hotel Dining Contact" at bounding box center [248, 105] width 489 height 43
click at [474, 232] on span "Contact /contact" at bounding box center [471, 230] width 41 height 7
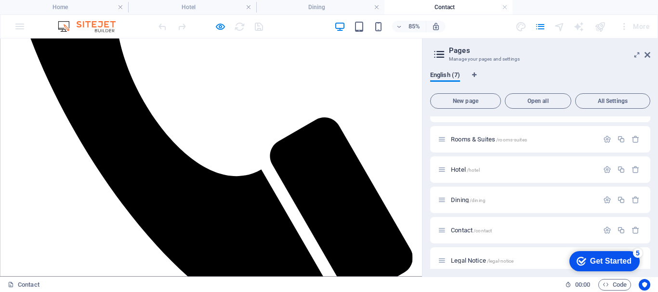
scroll to position [409, 0]
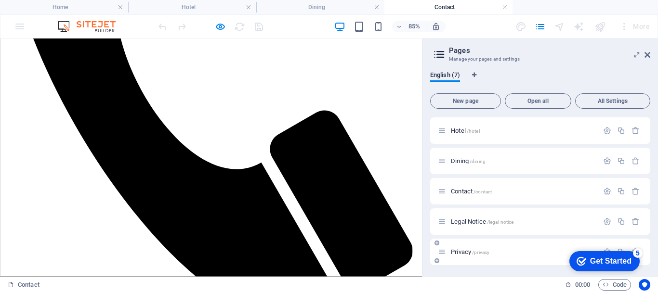
click at [466, 251] on span "Privacy /privacy" at bounding box center [470, 251] width 39 height 7
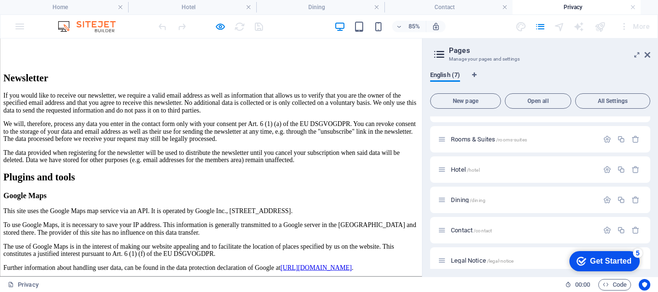
scroll to position [2841, 0]
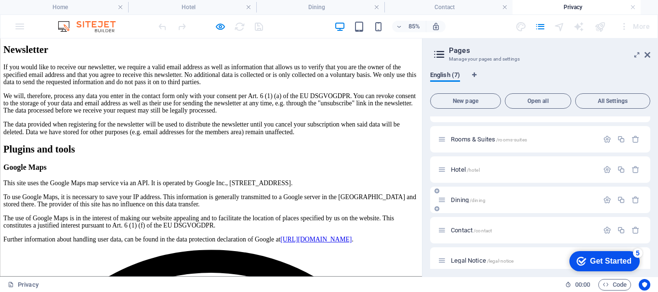
click at [459, 201] on span "Dining /dining" at bounding box center [468, 199] width 35 height 7
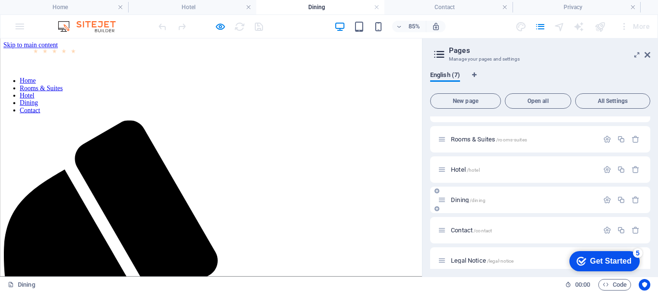
scroll to position [0, 0]
click at [603, 200] on icon "button" at bounding box center [607, 200] width 8 height 8
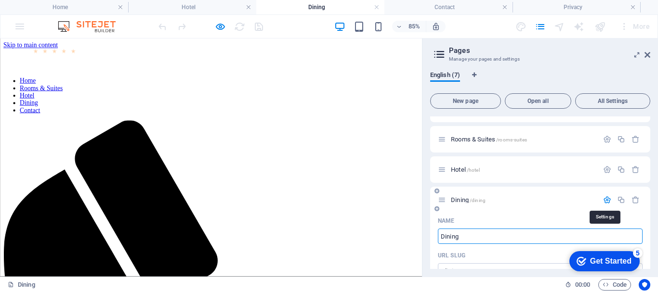
click at [603, 200] on icon "button" at bounding box center [607, 200] width 8 height 8
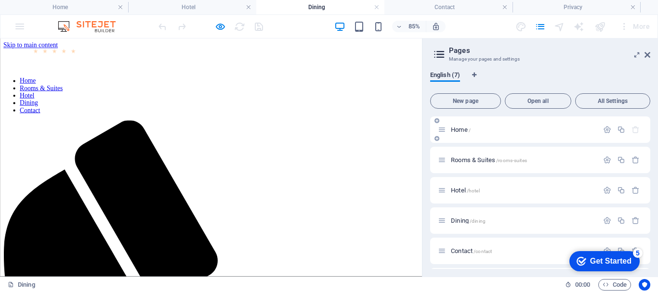
click at [467, 130] on span "Home /" at bounding box center [461, 129] width 20 height 7
click at [648, 56] on icon at bounding box center [647, 55] width 6 height 8
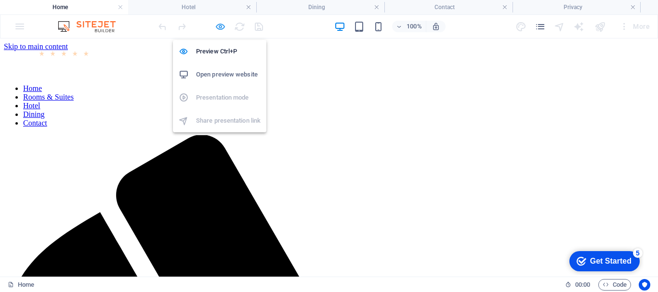
click at [218, 28] on icon "button" at bounding box center [220, 26] width 11 height 11
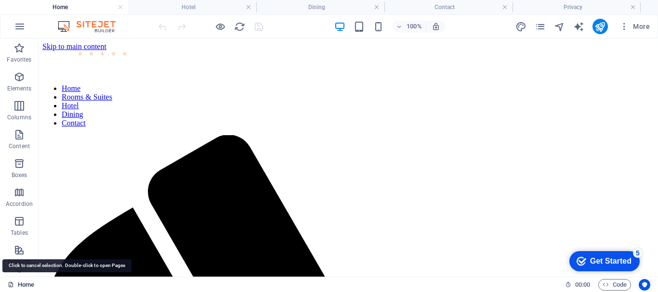
click at [17, 284] on link "Home" at bounding box center [21, 285] width 26 height 12
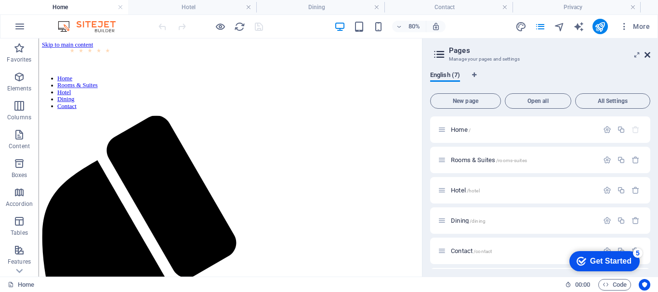
click at [647, 57] on icon at bounding box center [647, 55] width 6 height 8
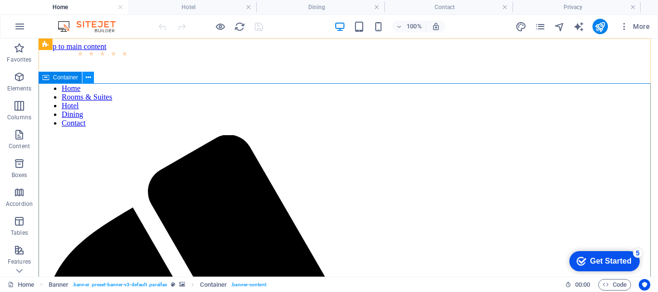
click at [88, 77] on icon at bounding box center [88, 78] width 5 height 10
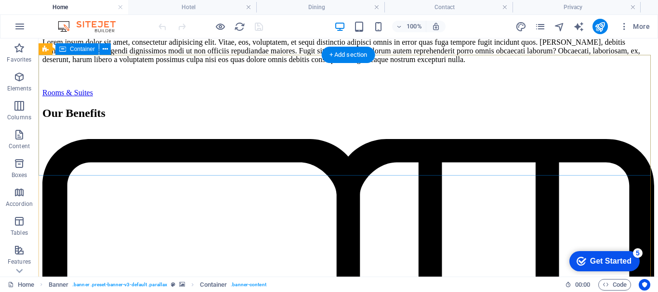
scroll to position [2016, 0]
